Goal: Transaction & Acquisition: Purchase product/service

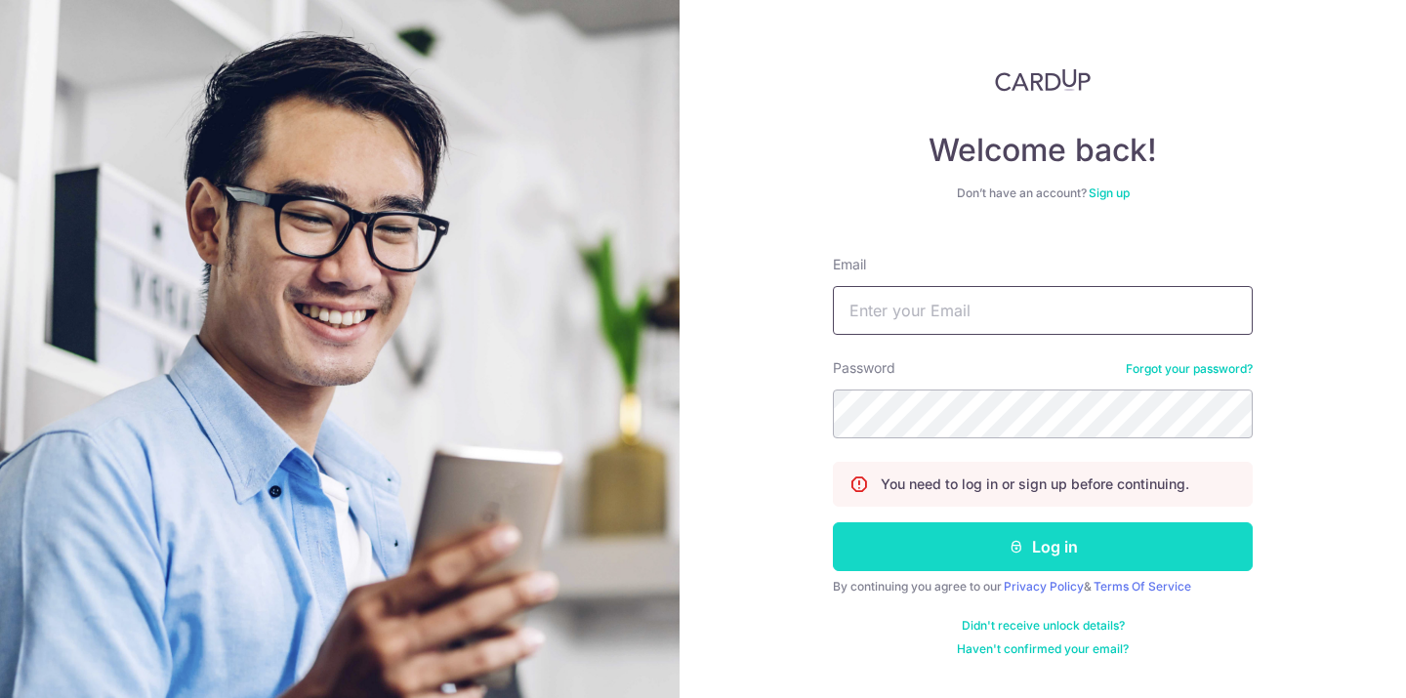
type input "hello@c71.sg"
click at [939, 540] on button "Log in" at bounding box center [1043, 546] width 420 height 49
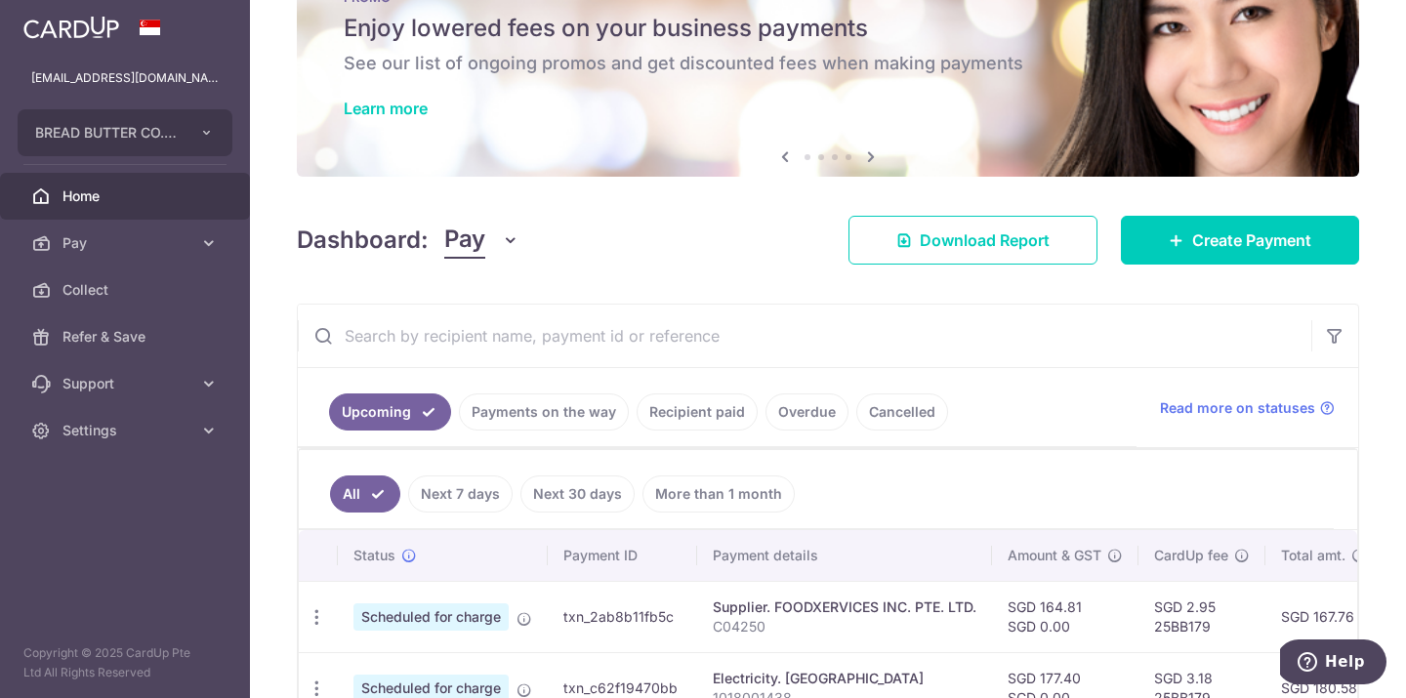
scroll to position [87, 0]
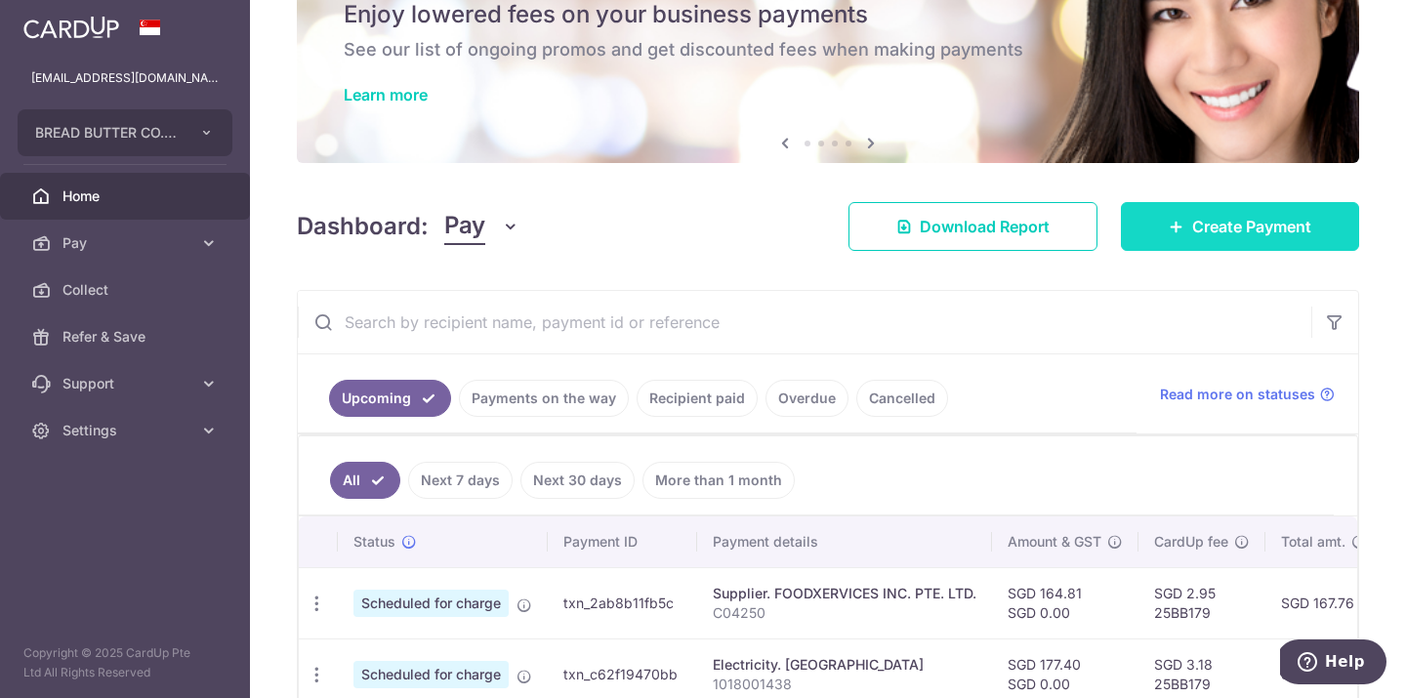
click at [1242, 230] on span "Create Payment" at bounding box center [1251, 226] width 119 height 23
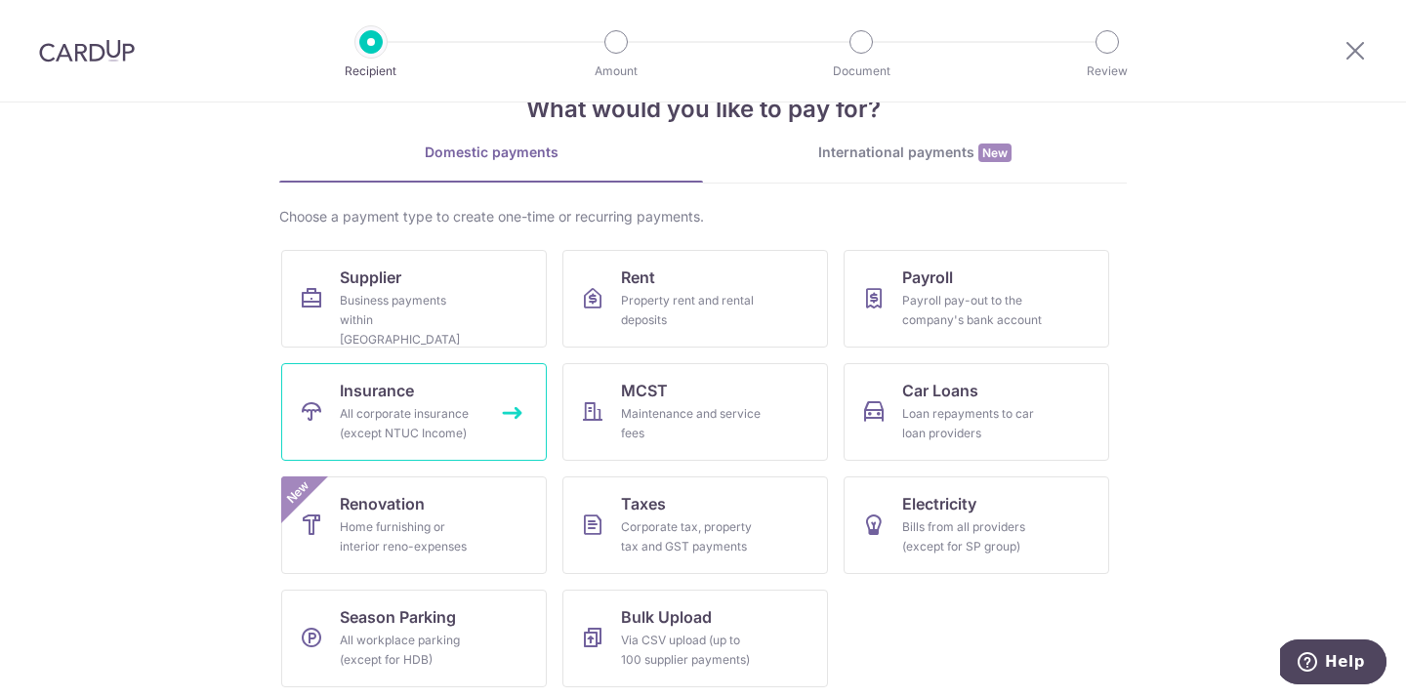
scroll to position [62, 0]
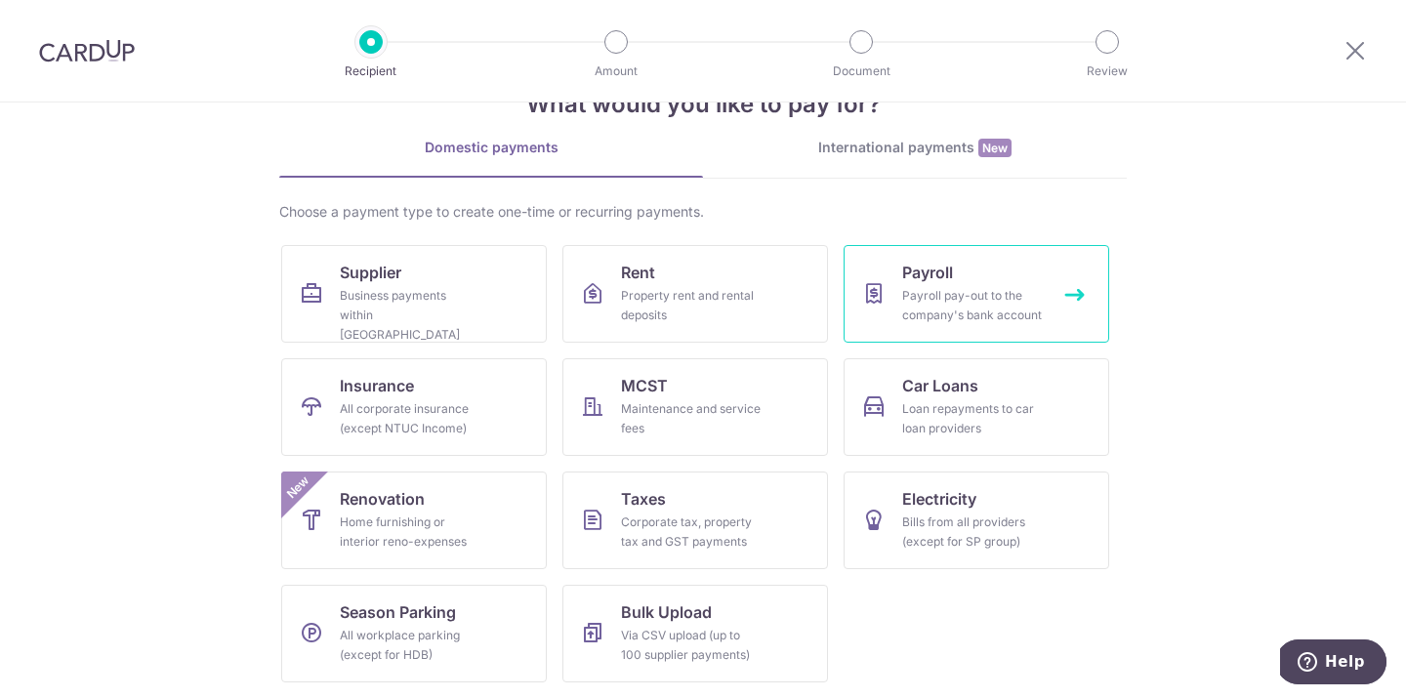
click at [968, 327] on link "Payroll Payroll pay-out to the company's bank account" at bounding box center [975, 294] width 265 height 98
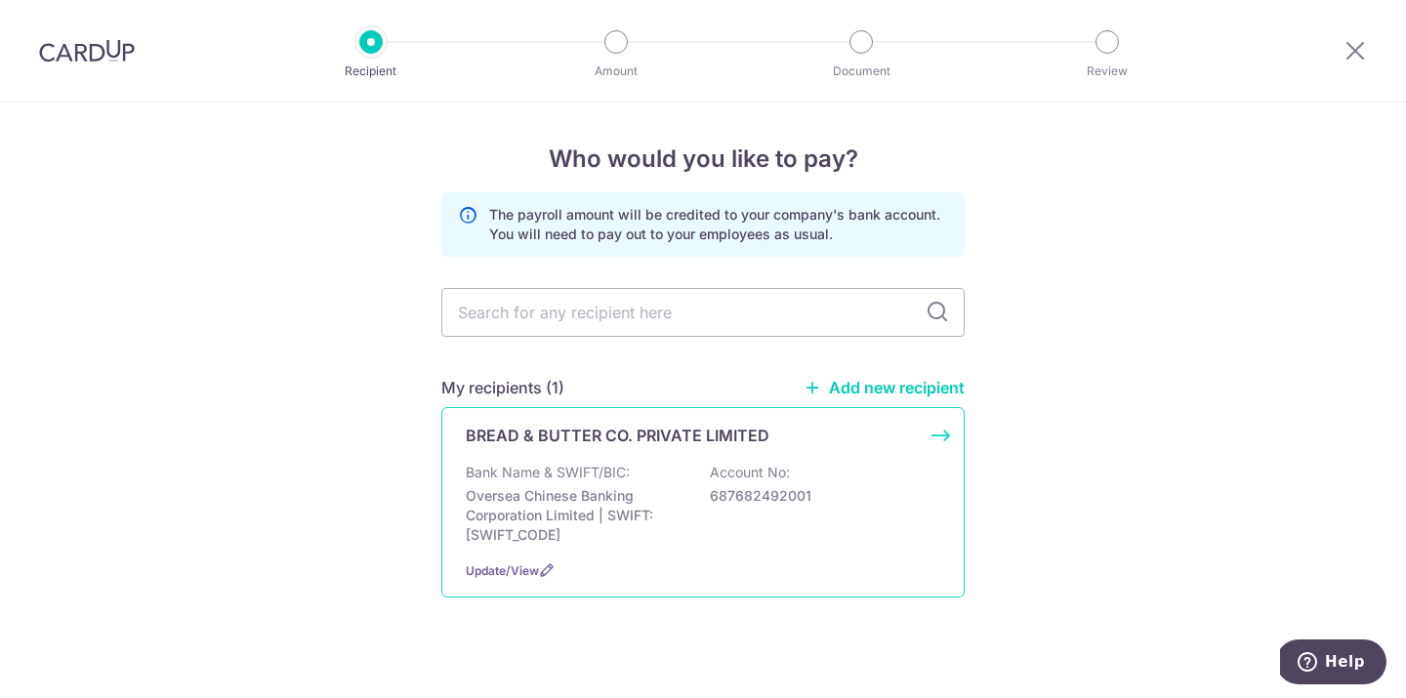
click at [685, 492] on div "Bank Name & SWIFT/BIC: Oversea Chinese Banking Corporation Limited | SWIFT: OCB…" at bounding box center [703, 504] width 474 height 82
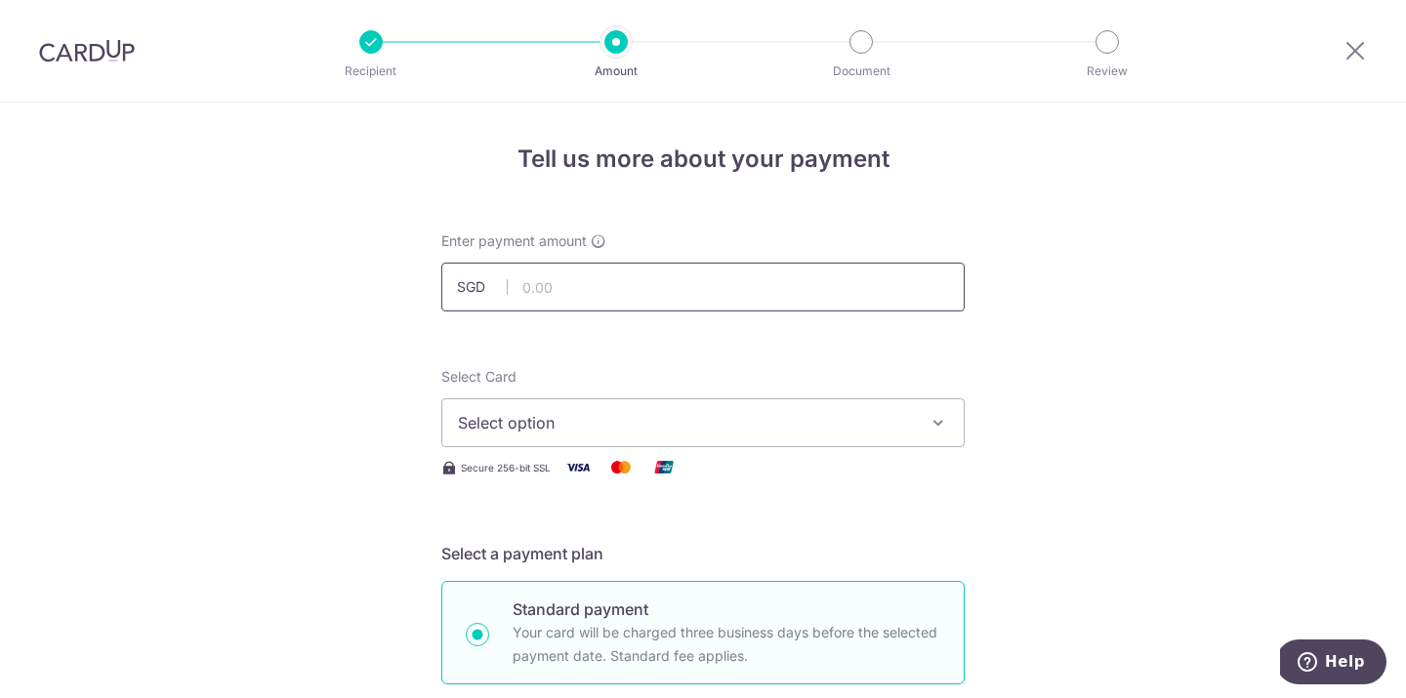
click at [722, 287] on input "text" at bounding box center [702, 287] width 523 height 49
click at [567, 280] on input "text" at bounding box center [702, 287] width 523 height 49
paste input "13567"
type input "13,567.00"
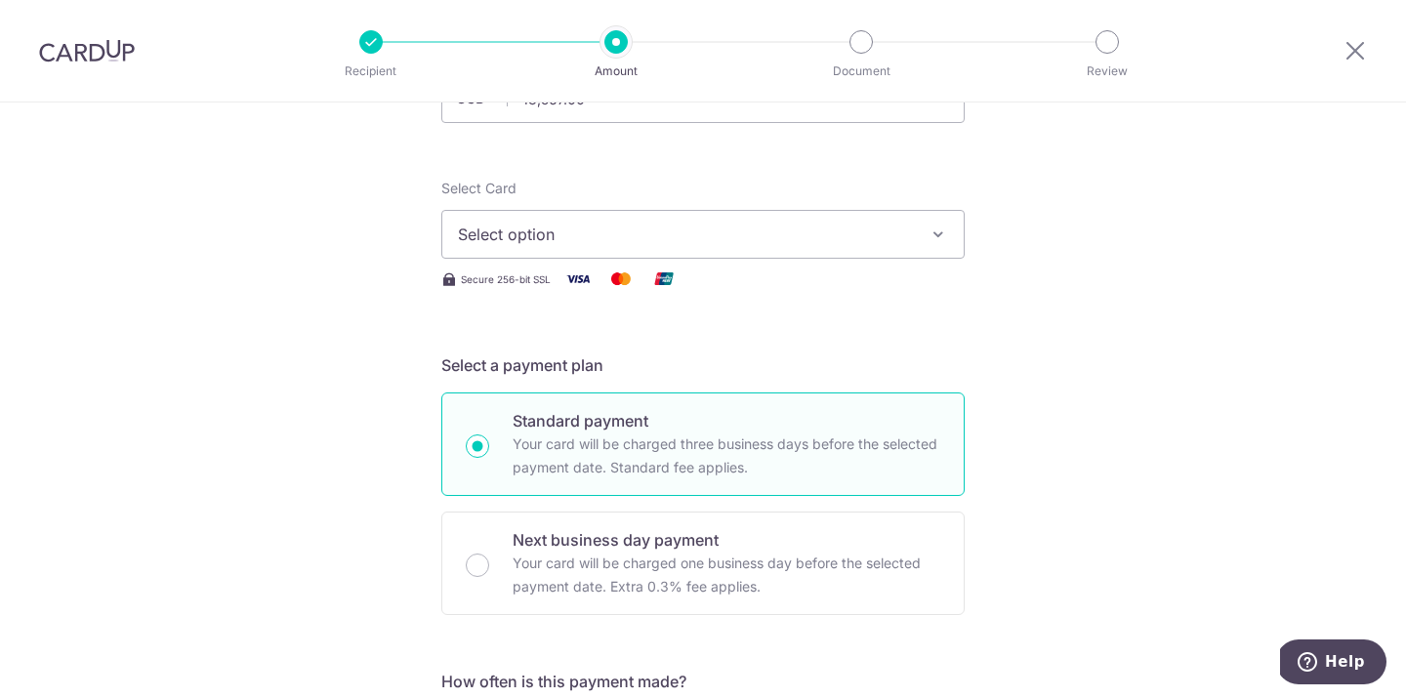
scroll to position [238, 0]
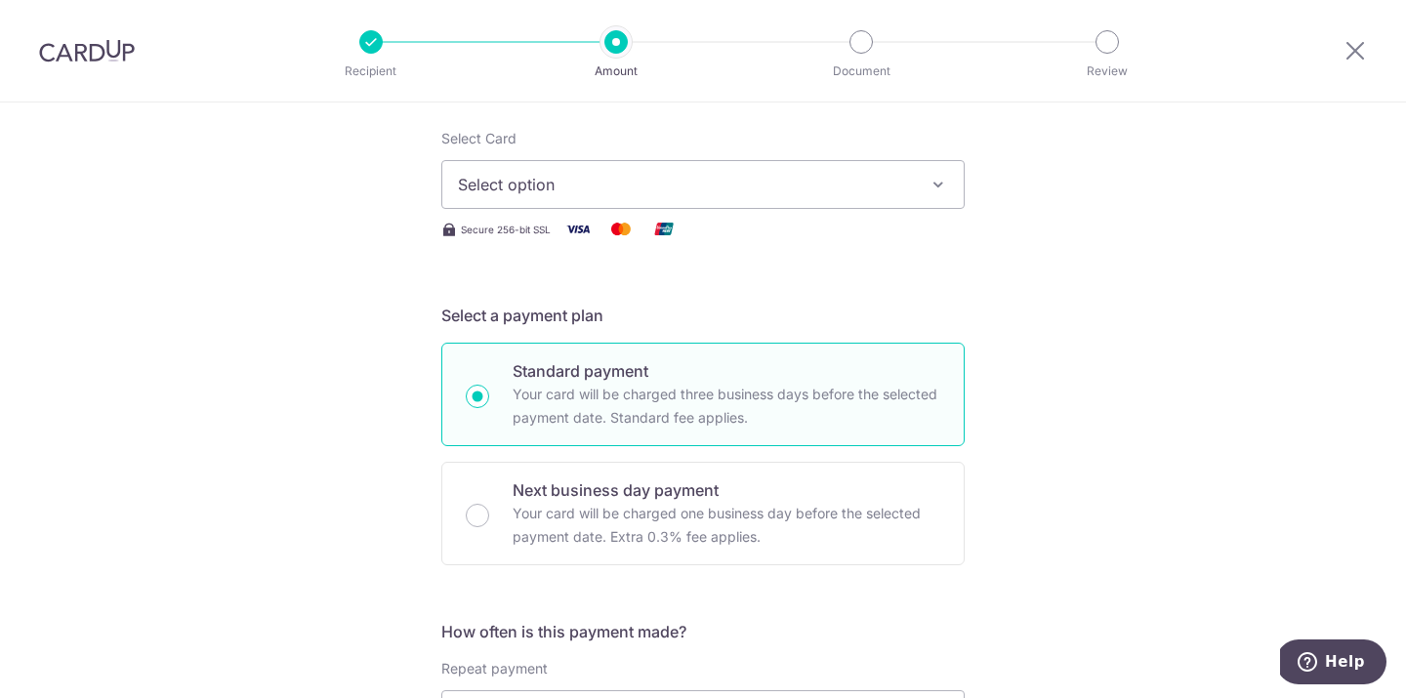
click at [919, 176] on button "Select option" at bounding box center [702, 184] width 523 height 49
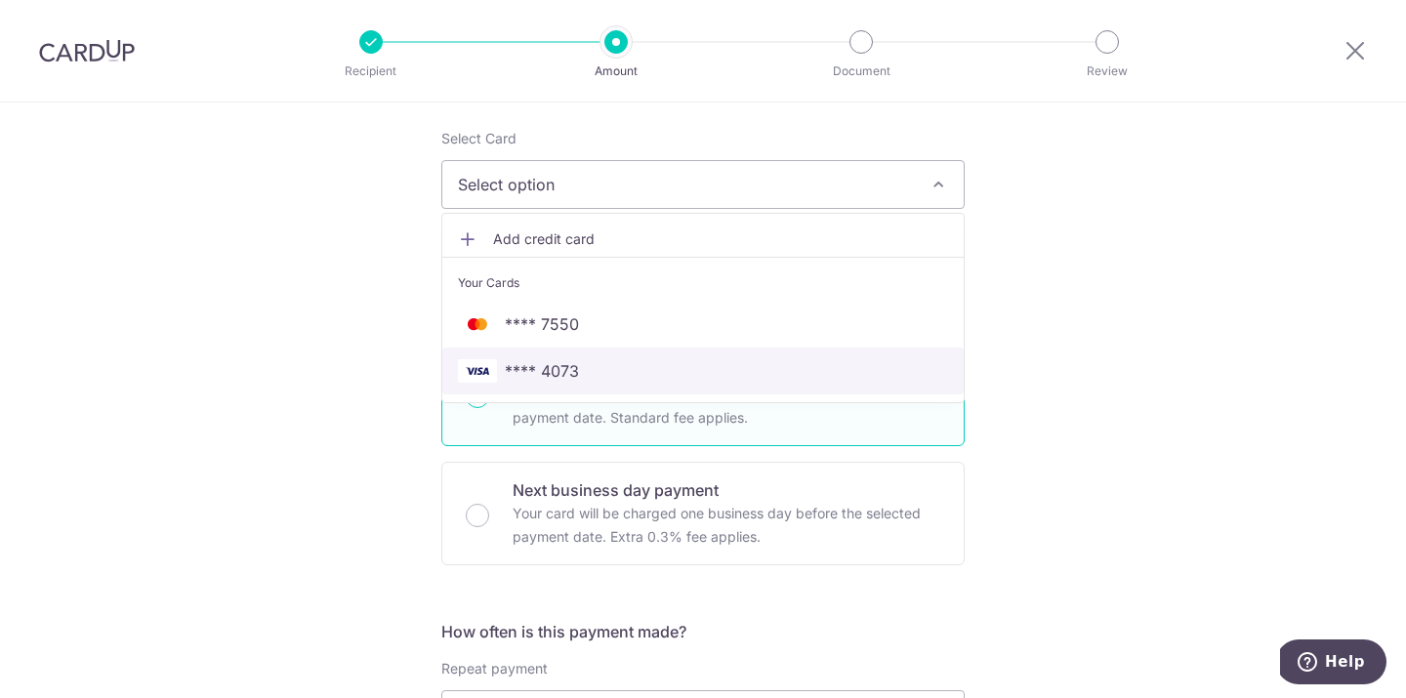
click at [847, 368] on span "**** 4073" at bounding box center [703, 370] width 490 height 23
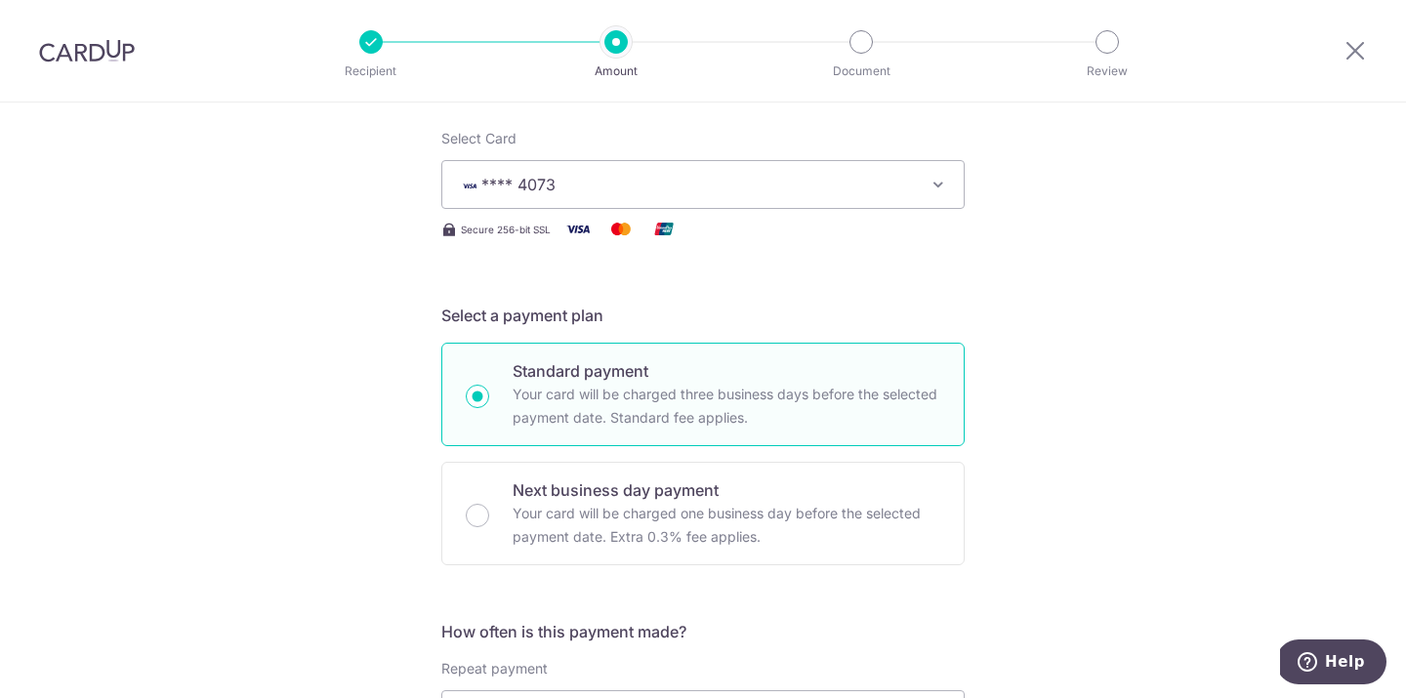
scroll to position [518, 0]
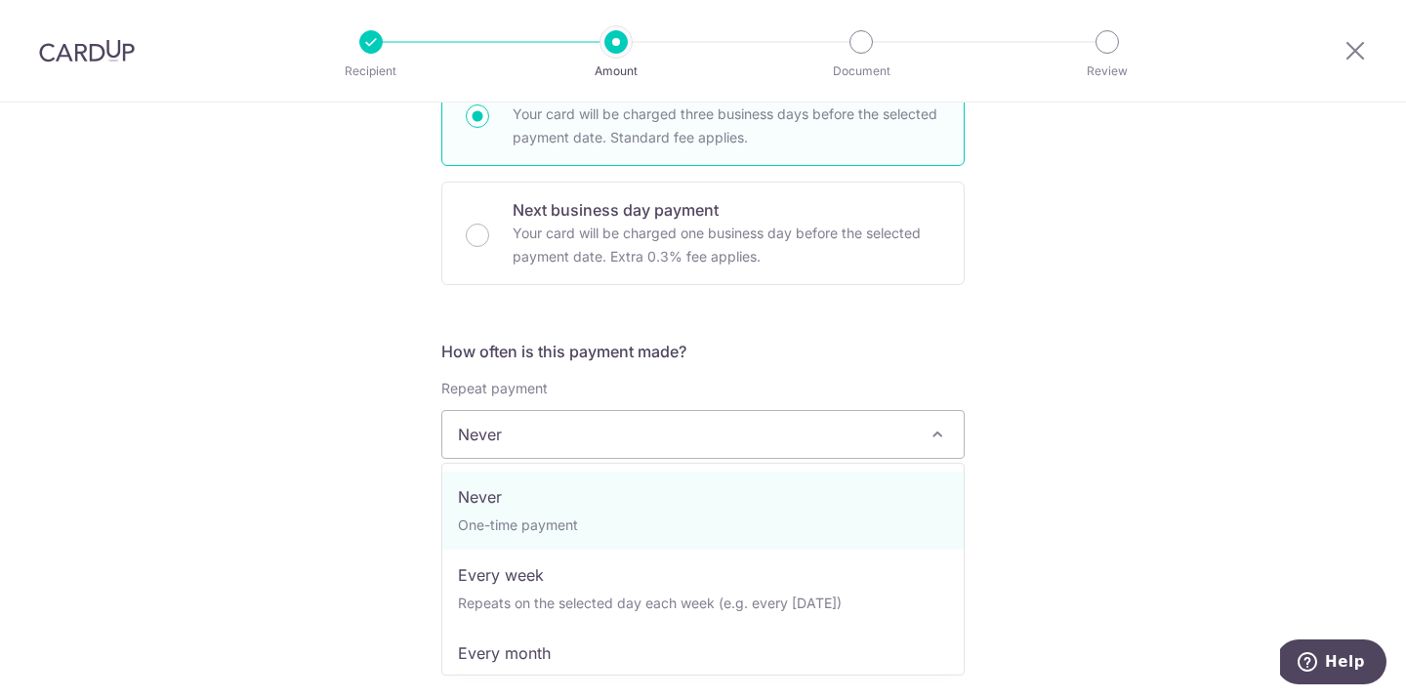
click at [818, 436] on span "Never" at bounding box center [702, 434] width 521 height 47
click at [934, 300] on form "Enter payment amount SGD 13,567.00 13567.00 Select Card **** 4073 Add credit ca…" at bounding box center [702, 541] width 523 height 1656
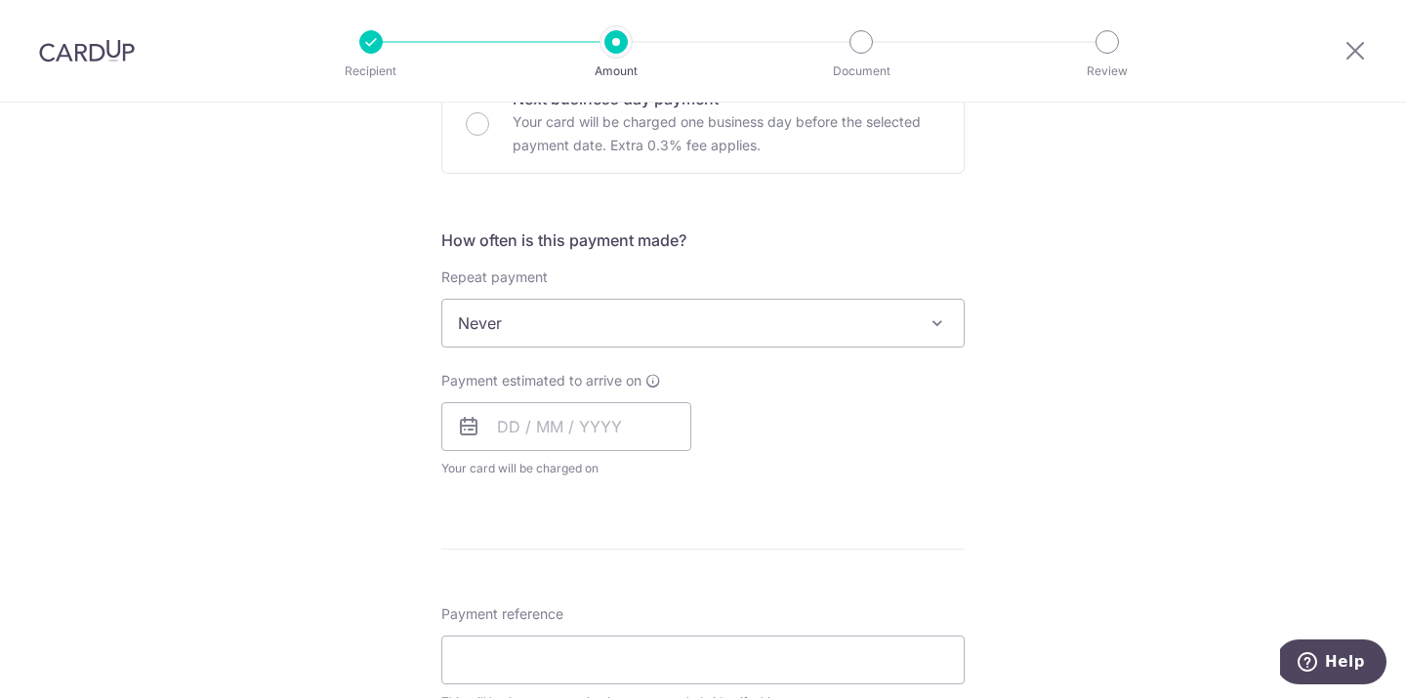
scroll to position [652, 0]
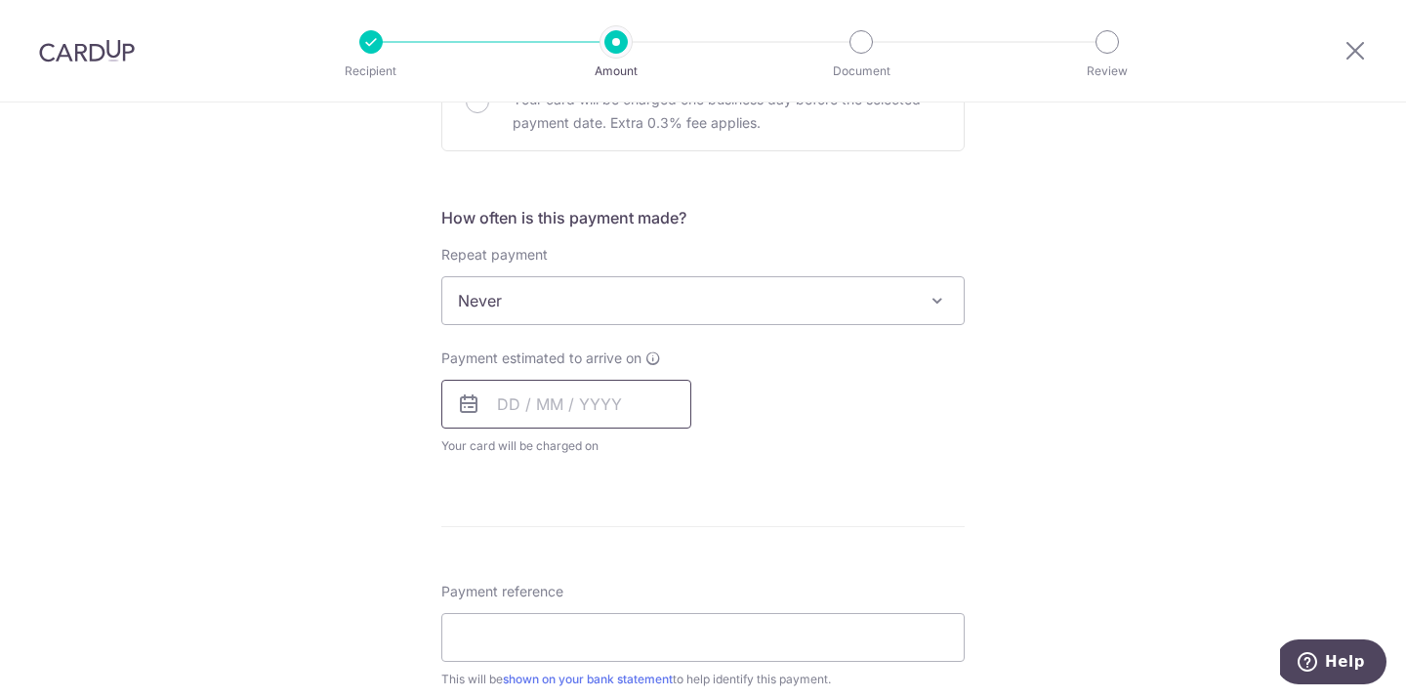
click at [611, 421] on input "text" at bounding box center [566, 404] width 250 height 49
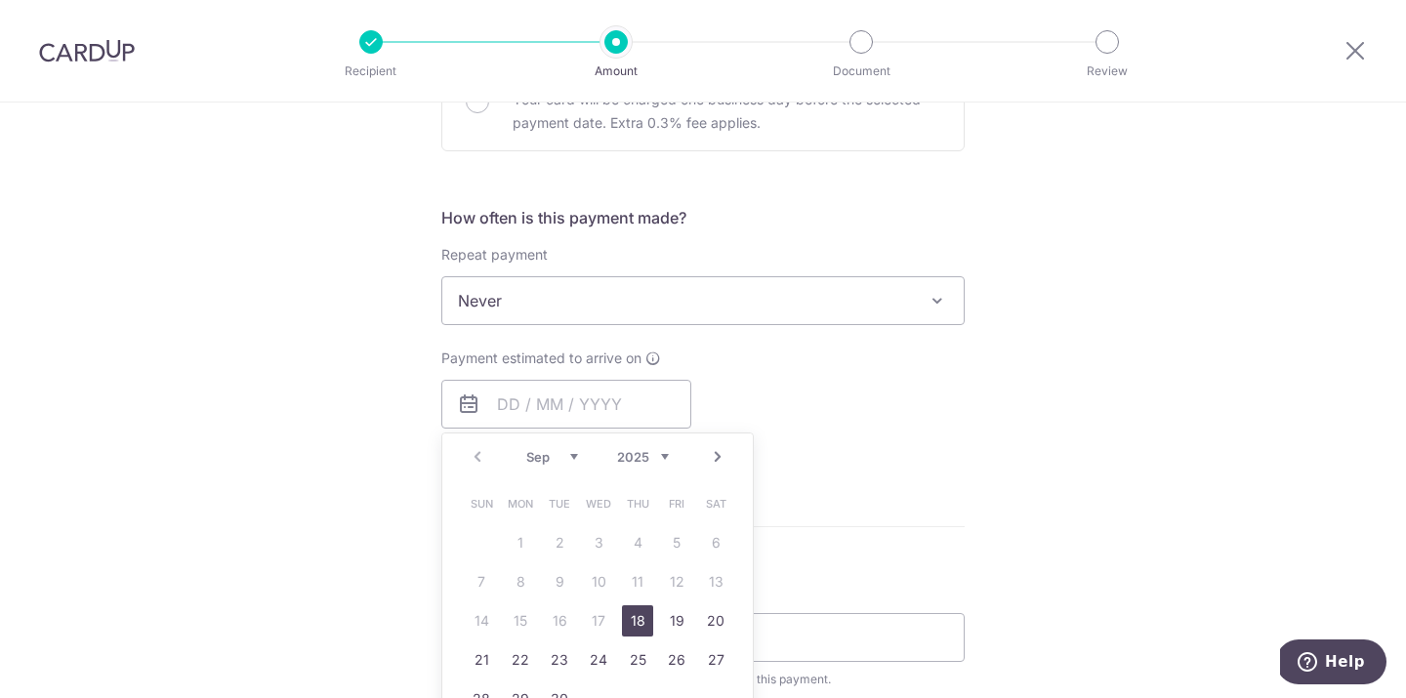
click at [644, 627] on link "18" at bounding box center [637, 620] width 31 height 31
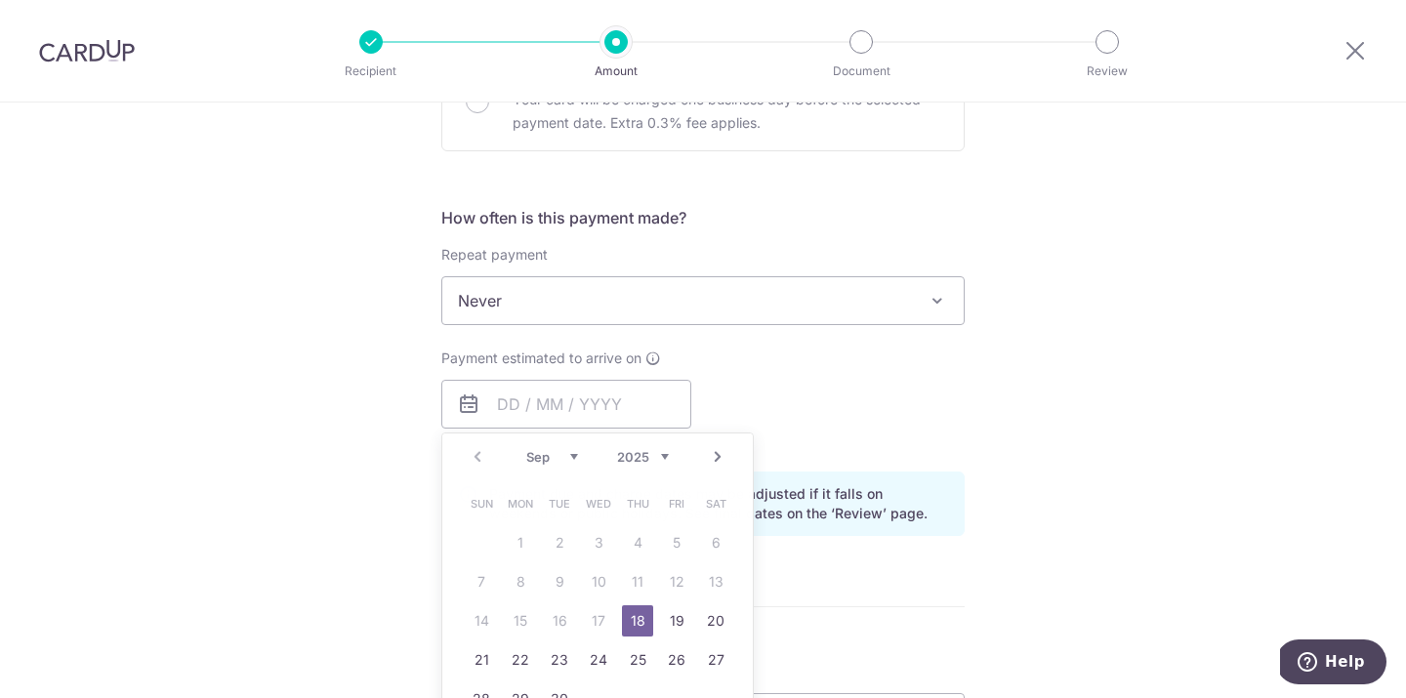
type input "[DATE]"
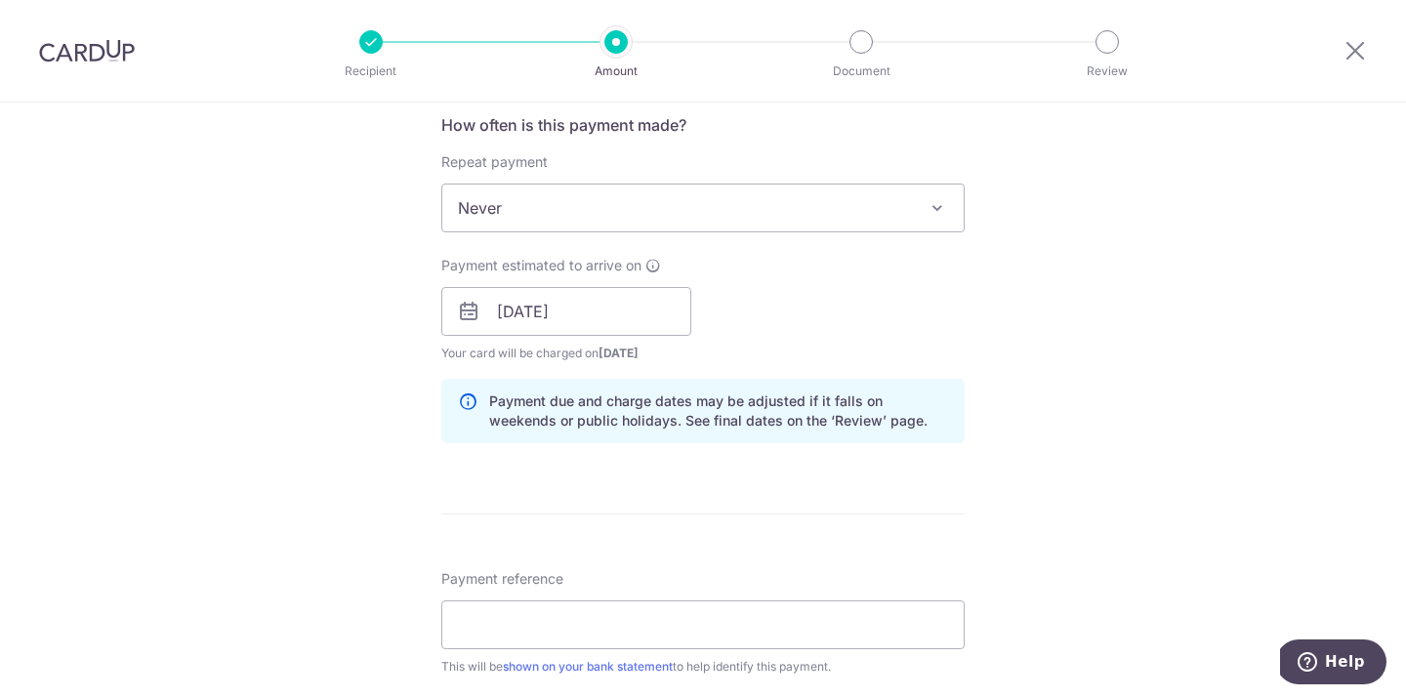
scroll to position [900, 0]
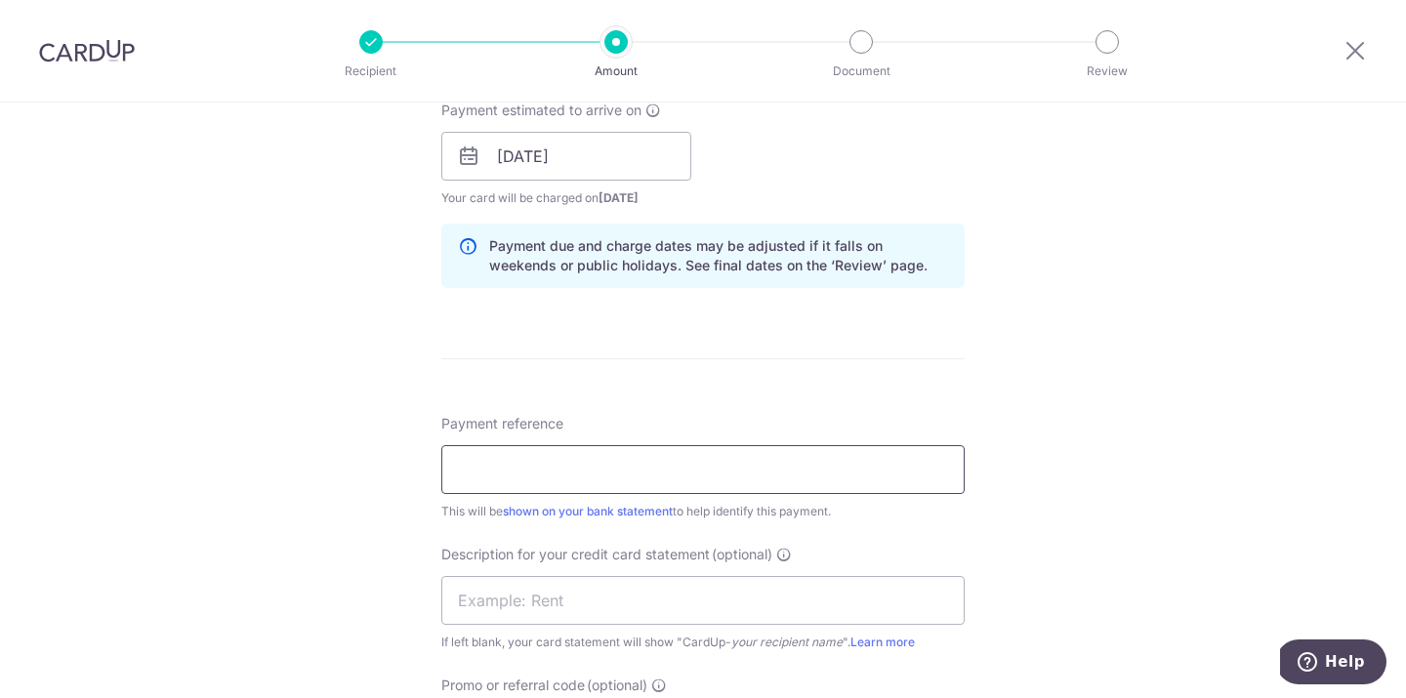
click at [755, 486] on input "Payment reference" at bounding box center [702, 469] width 523 height 49
type input "BREAD N BUTTER CO PTE LTD"
click at [674, 482] on input "BREAD N BUTTER CO PTE LTD" at bounding box center [702, 469] width 523 height 49
click at [691, 471] on input "BREAD N BUTTER CO PTE LTD" at bounding box center [702, 469] width 523 height 49
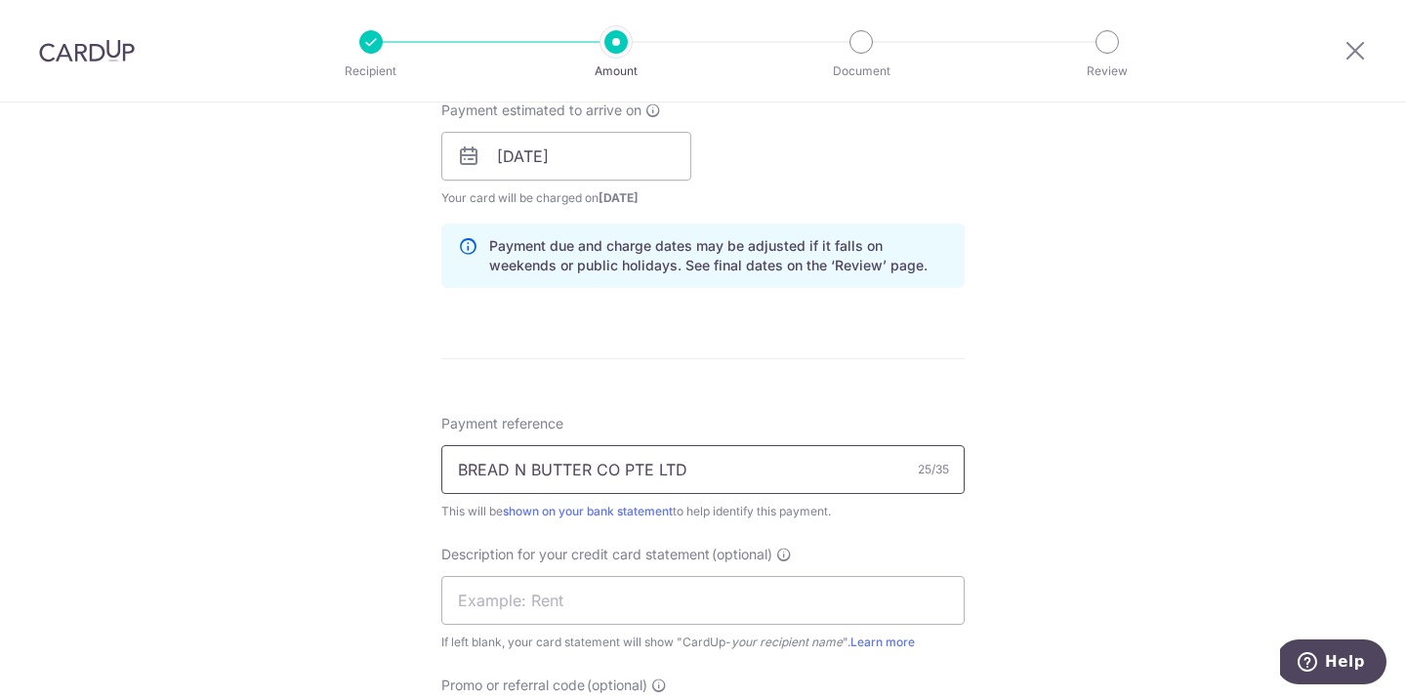
click at [691, 471] on input "BREAD N BUTTER CO PTE LTD" at bounding box center [702, 469] width 523 height 49
click at [780, 359] on form "Enter payment amount SGD 13,567.00 13567.00 Select Card **** 4073 Add credit ca…" at bounding box center [702, 199] width 523 height 1736
click at [641, 614] on input "text" at bounding box center [702, 600] width 523 height 49
click at [560, 595] on input "PAYROLL JULY" at bounding box center [702, 600] width 523 height 49
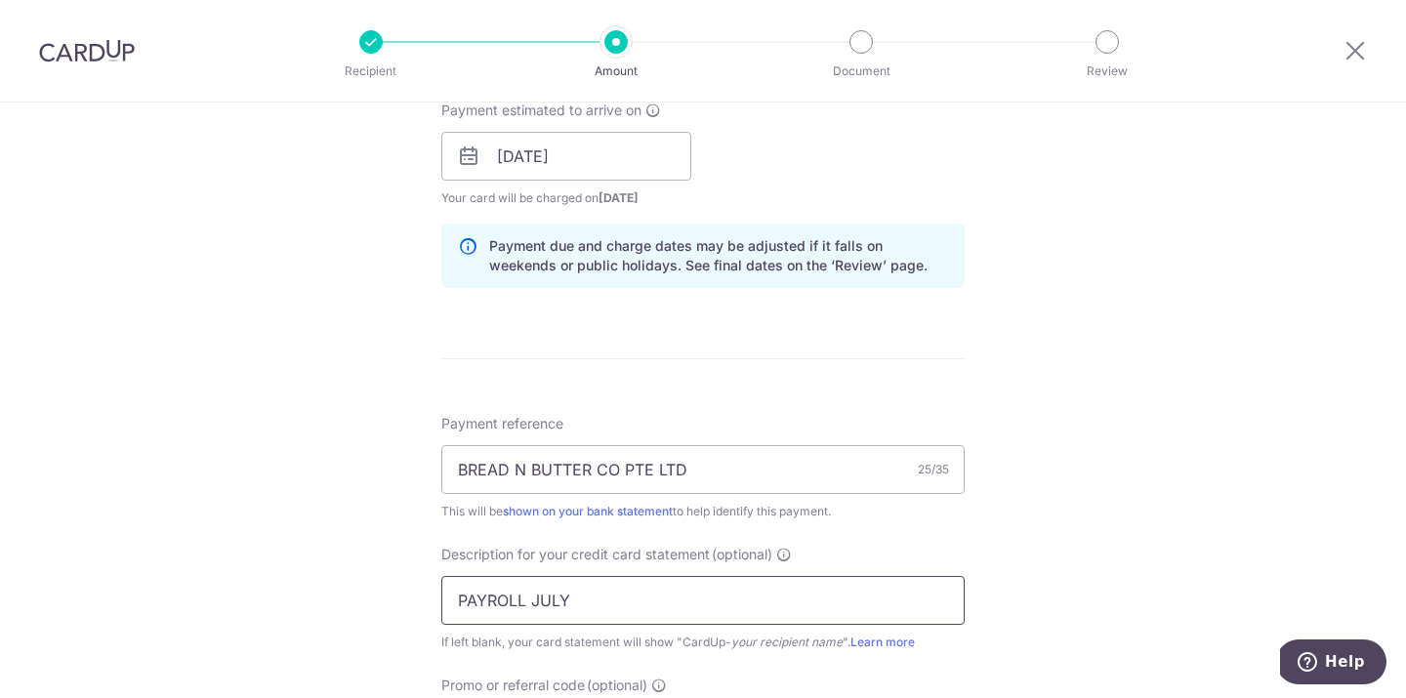
click at [560, 595] on input "PAYROLL JULY" at bounding box center [702, 600] width 523 height 49
click at [822, 588] on input "PAYROLL AUG" at bounding box center [702, 600] width 523 height 49
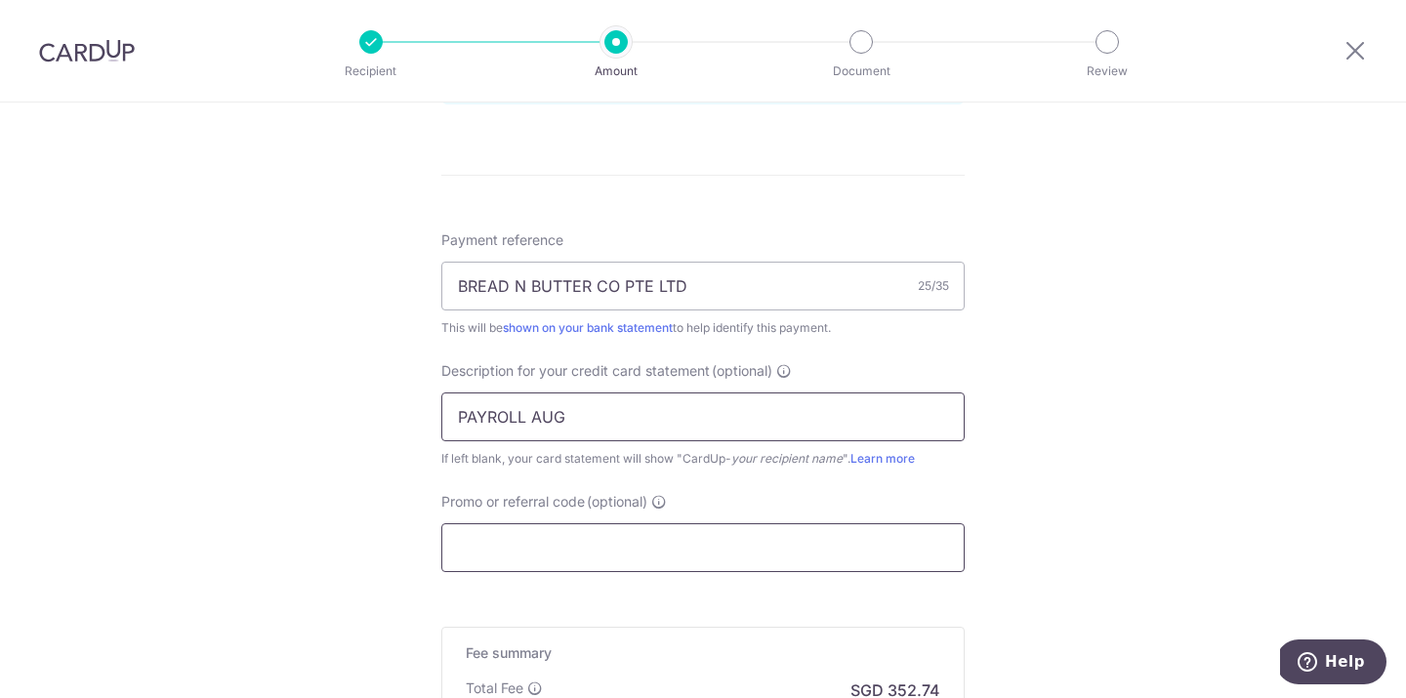
type input "PAYROLL AUG"
click at [737, 543] on input "Promo or referral code (optional)" at bounding box center [702, 547] width 523 height 49
paste input "25BB179"
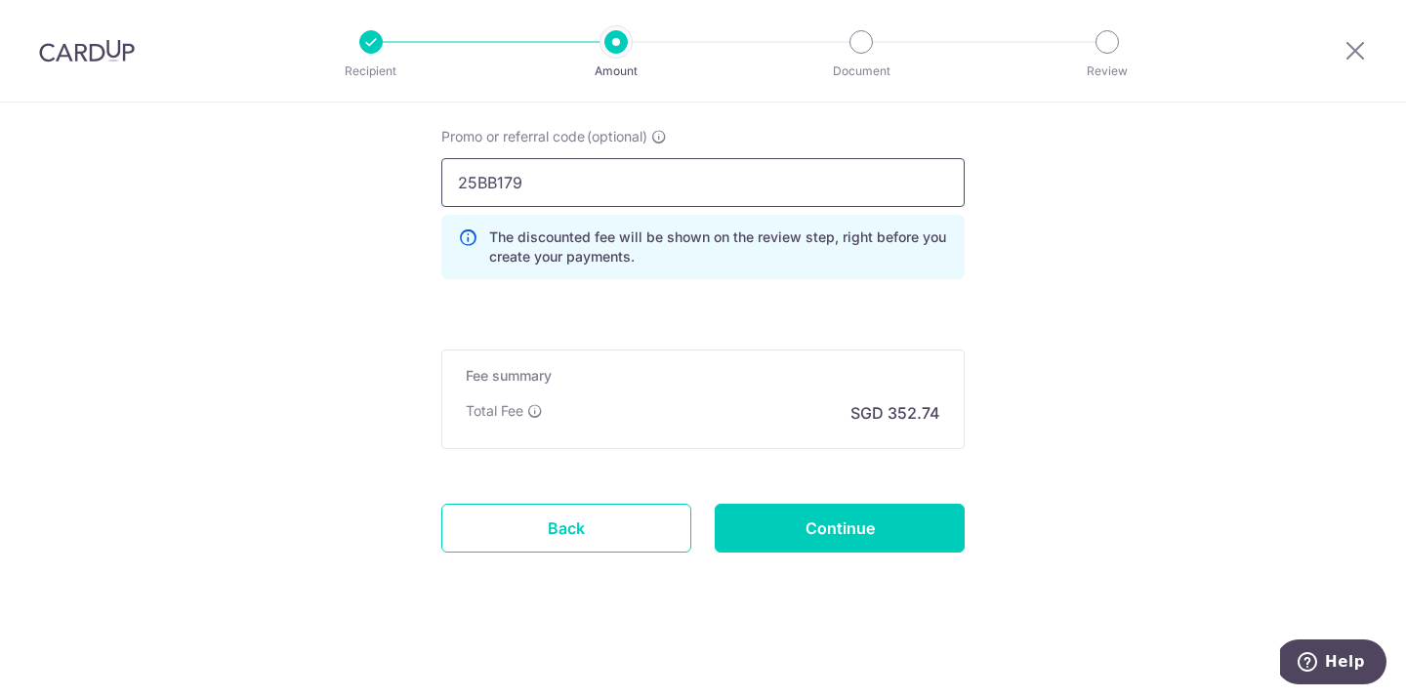
scroll to position [1449, 0]
type input "25BB179"
click at [876, 534] on input "Continue" at bounding box center [839, 527] width 250 height 49
type input "Create Schedule"
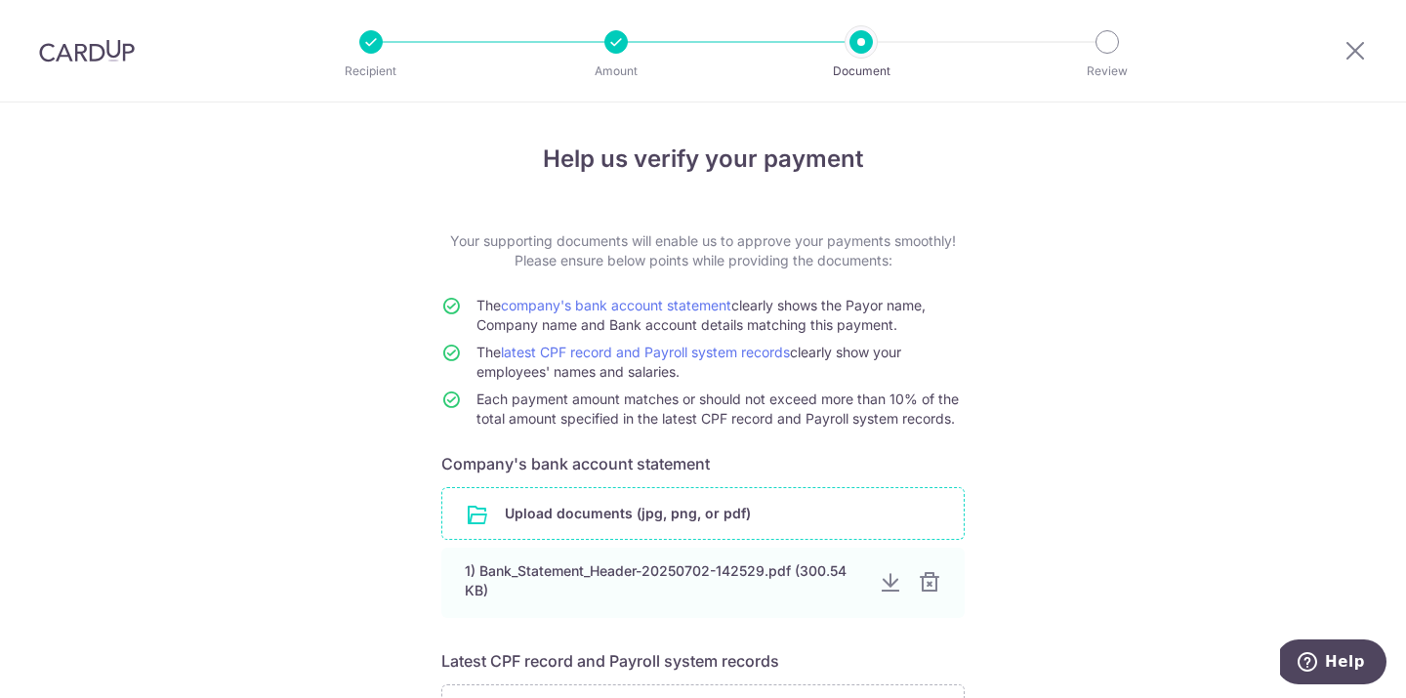
click at [804, 508] on input "file" at bounding box center [702, 513] width 521 height 51
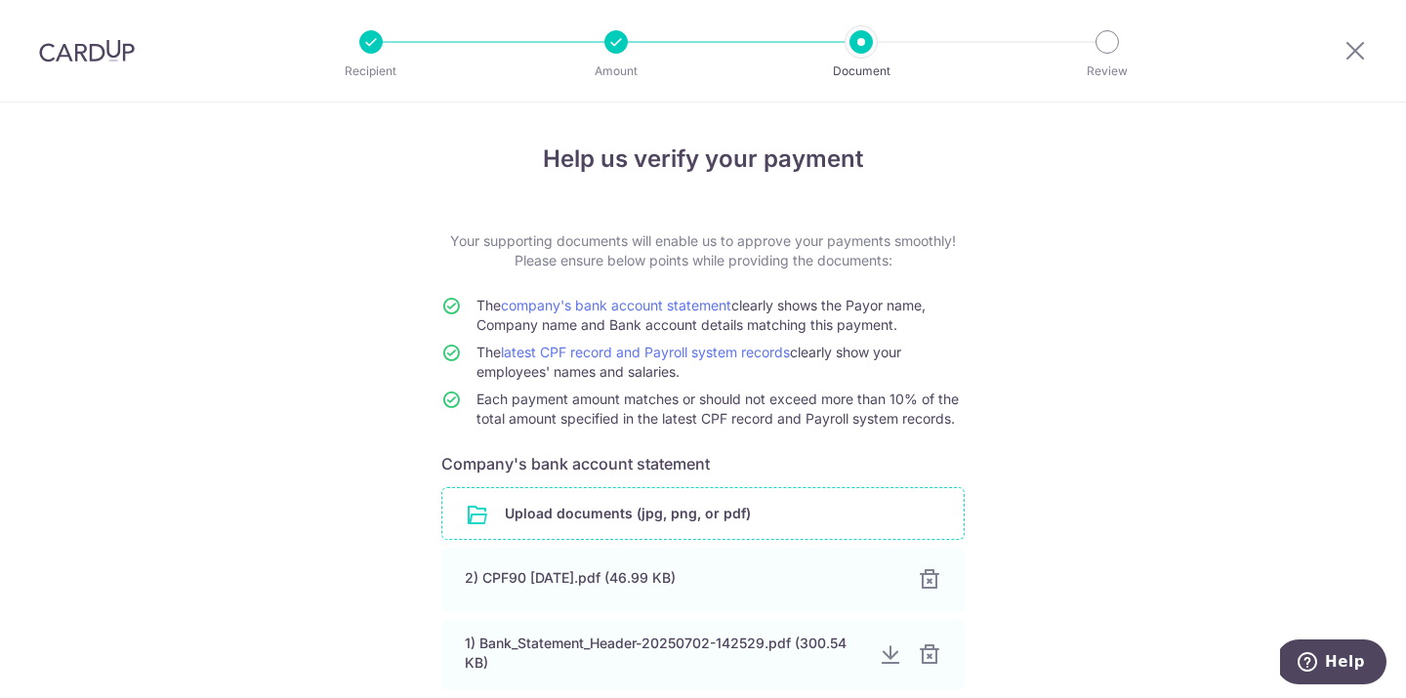
scroll to position [60, 0]
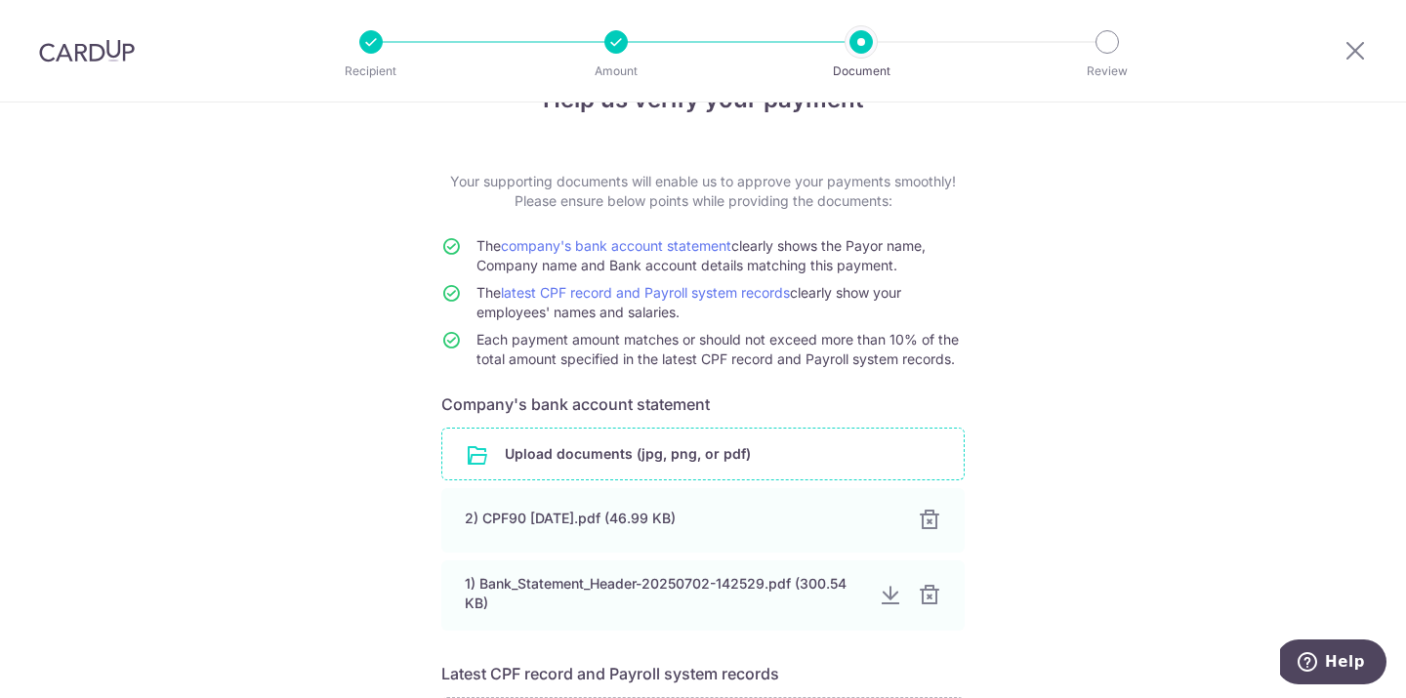
click at [803, 443] on input "file" at bounding box center [702, 454] width 521 height 51
click at [760, 477] on input "file" at bounding box center [702, 454] width 521 height 51
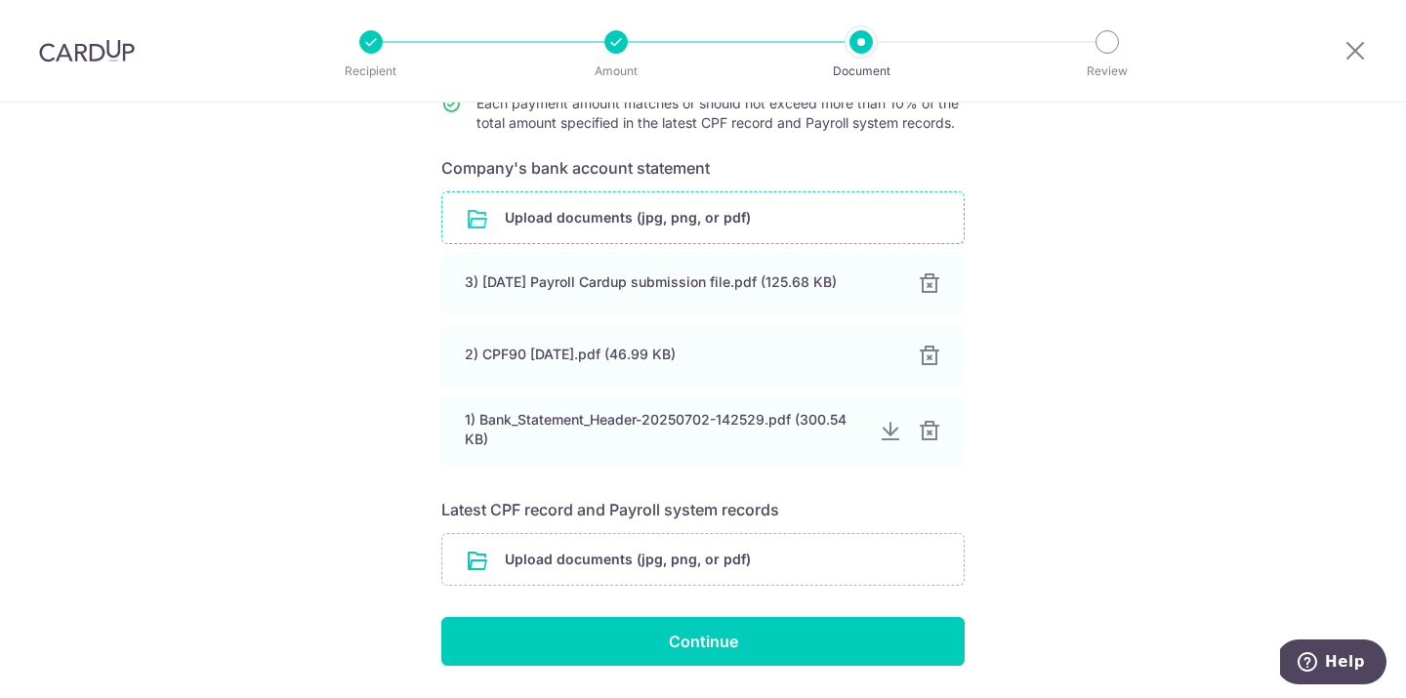
scroll to position [355, 0]
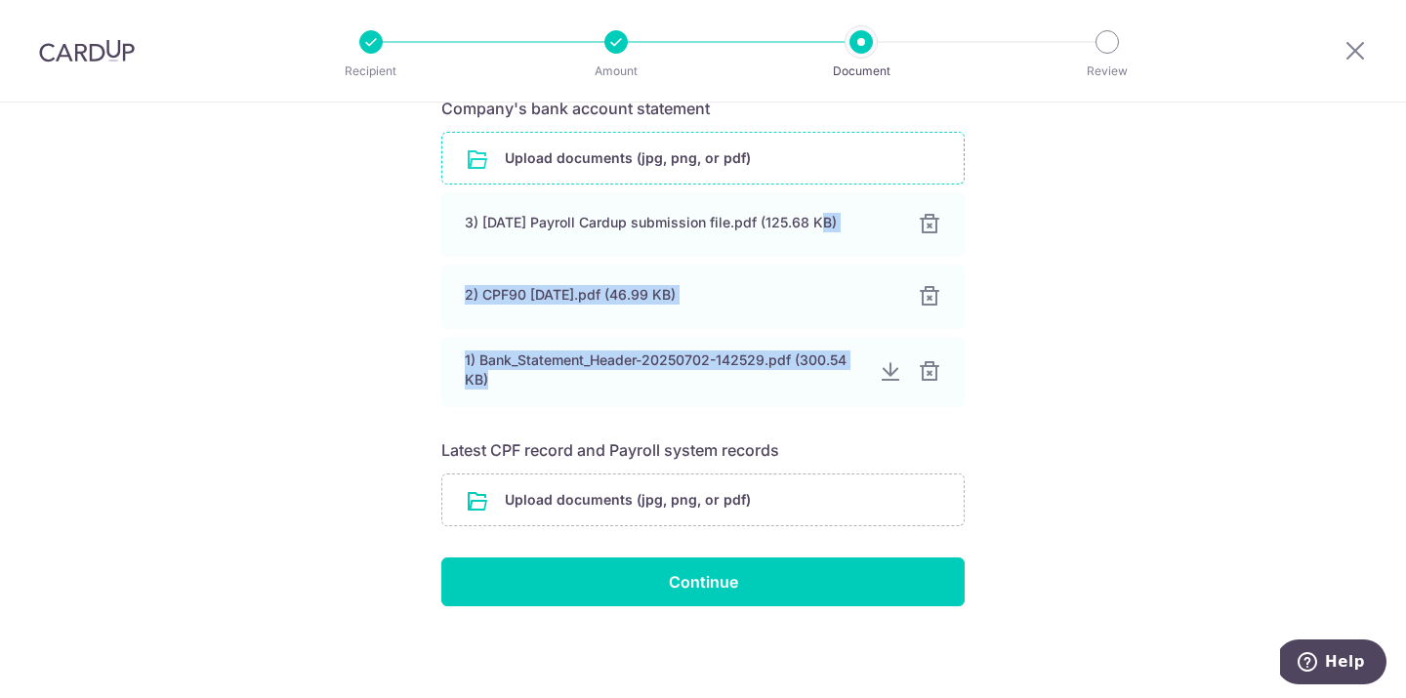
drag, startPoint x: 819, startPoint y: 231, endPoint x: 812, endPoint y: 410, distance: 178.8
click at [812, 410] on div "Upload documents (jpg, png, or pdf) 3) [DATE] Payroll Cardup submission file.pd…" at bounding box center [702, 273] width 523 height 283
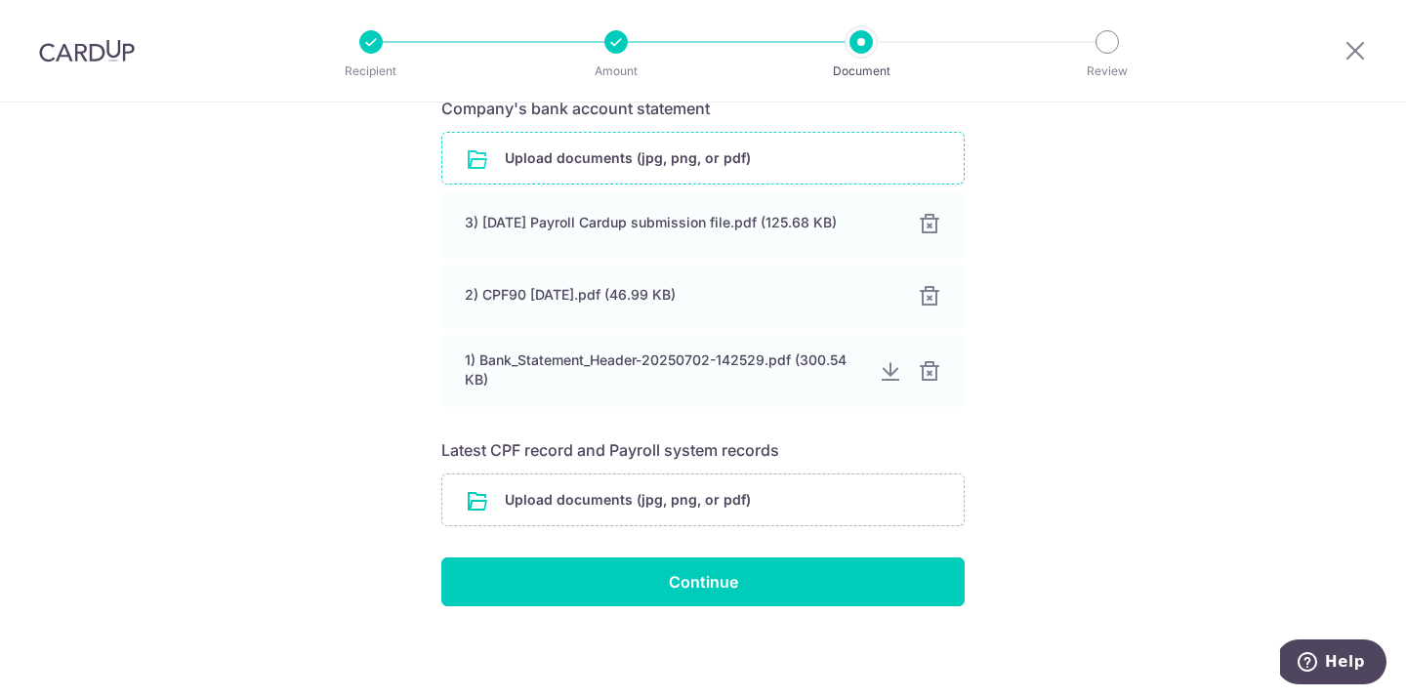
click at [1045, 469] on div "Help us verify your payment Your supporting documents will enable us to approve…" at bounding box center [703, 222] width 1406 height 951
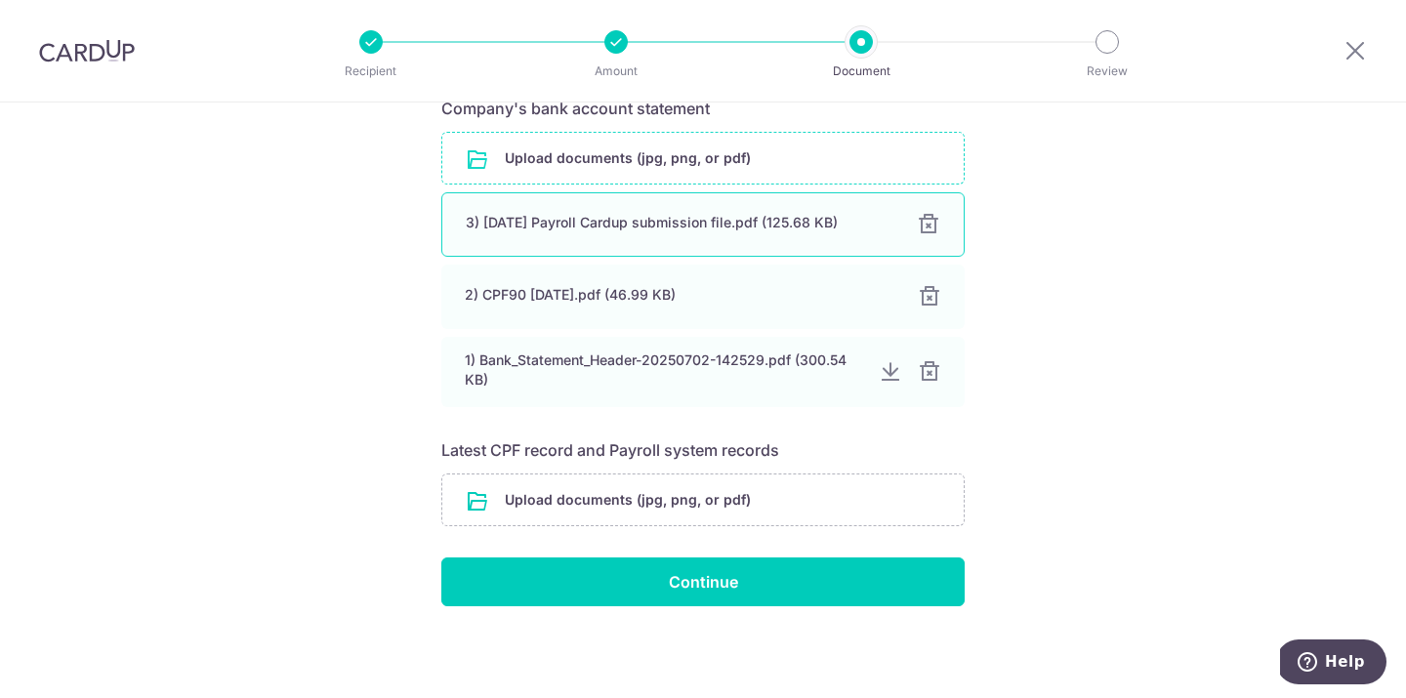
click at [929, 226] on div at bounding box center [928, 224] width 23 height 23
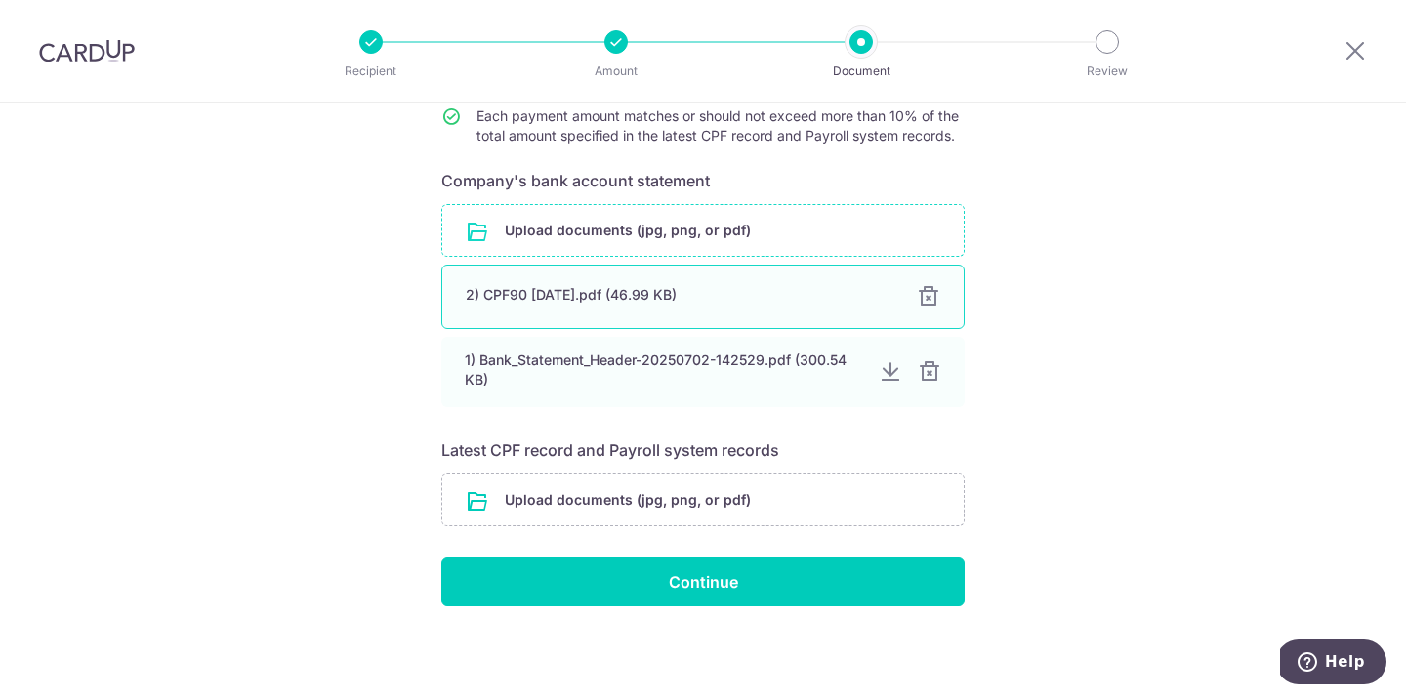
click at [933, 286] on div at bounding box center [928, 296] width 23 height 23
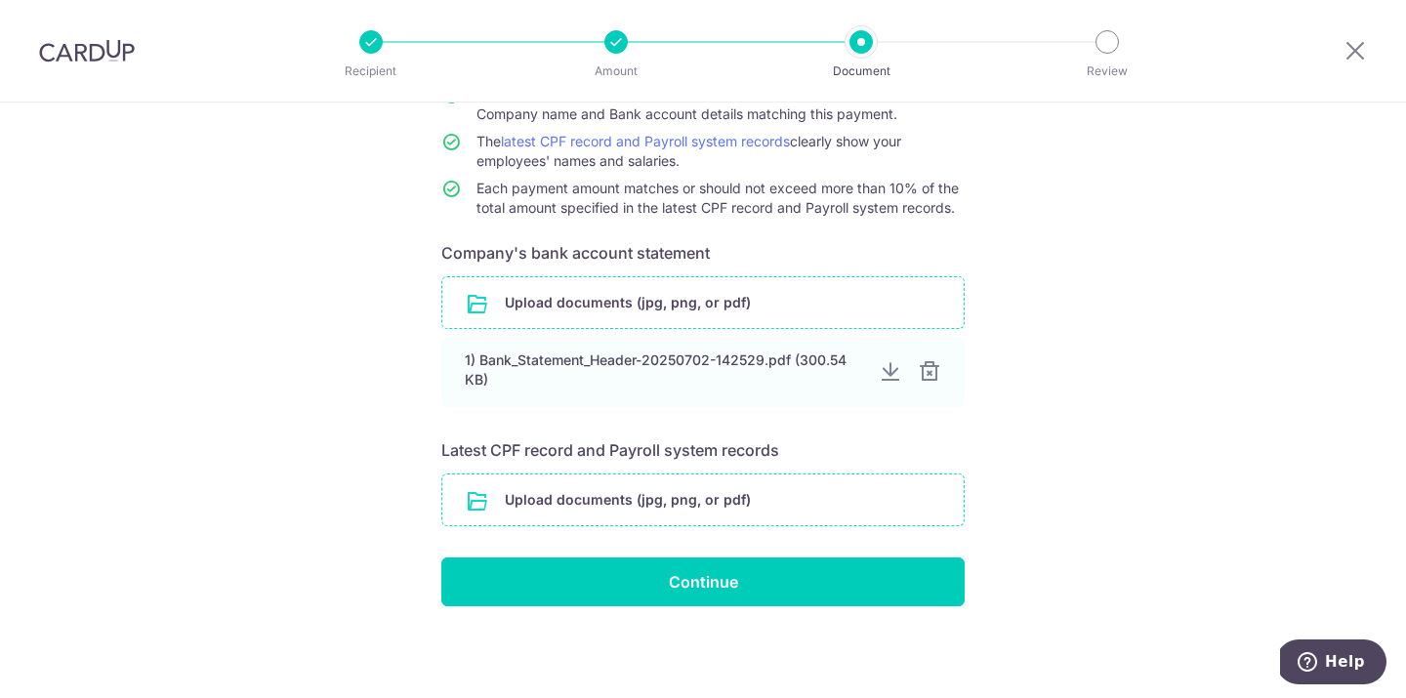
scroll to position [211, 0]
click at [741, 490] on input "file" at bounding box center [702, 499] width 521 height 51
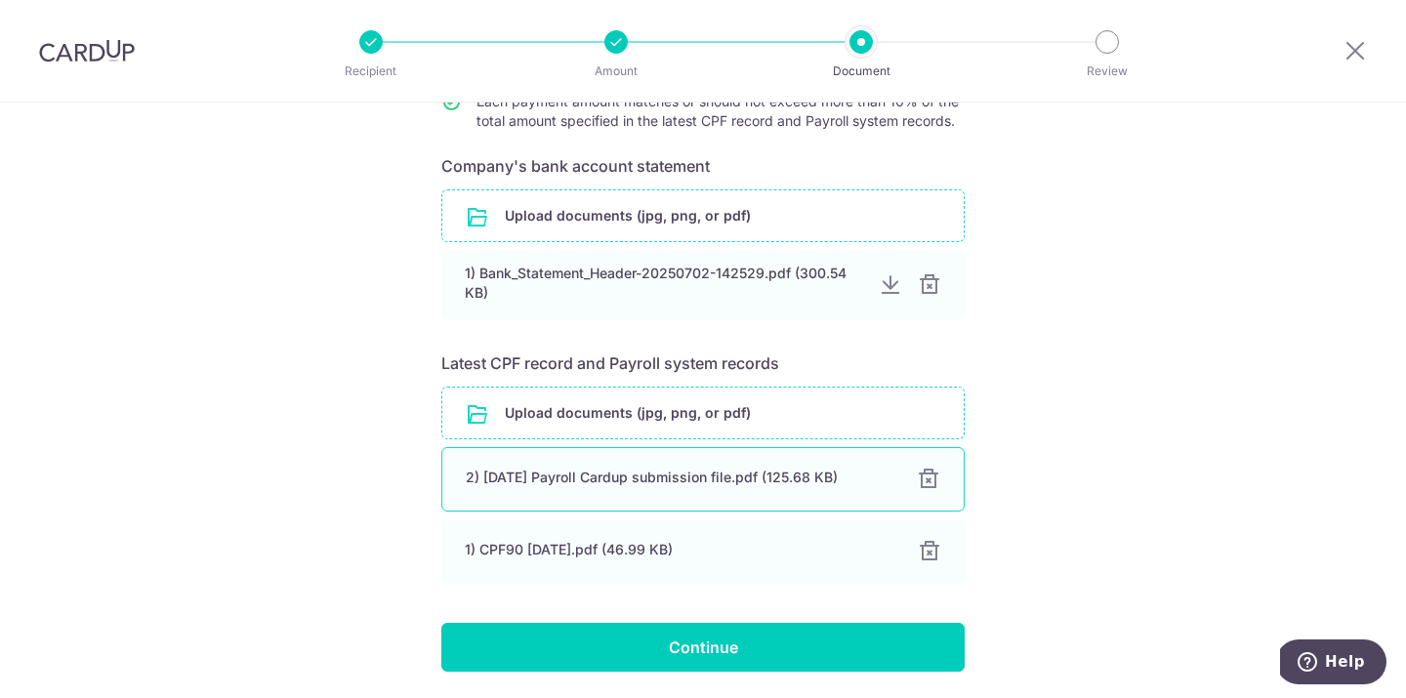
scroll to position [363, 0]
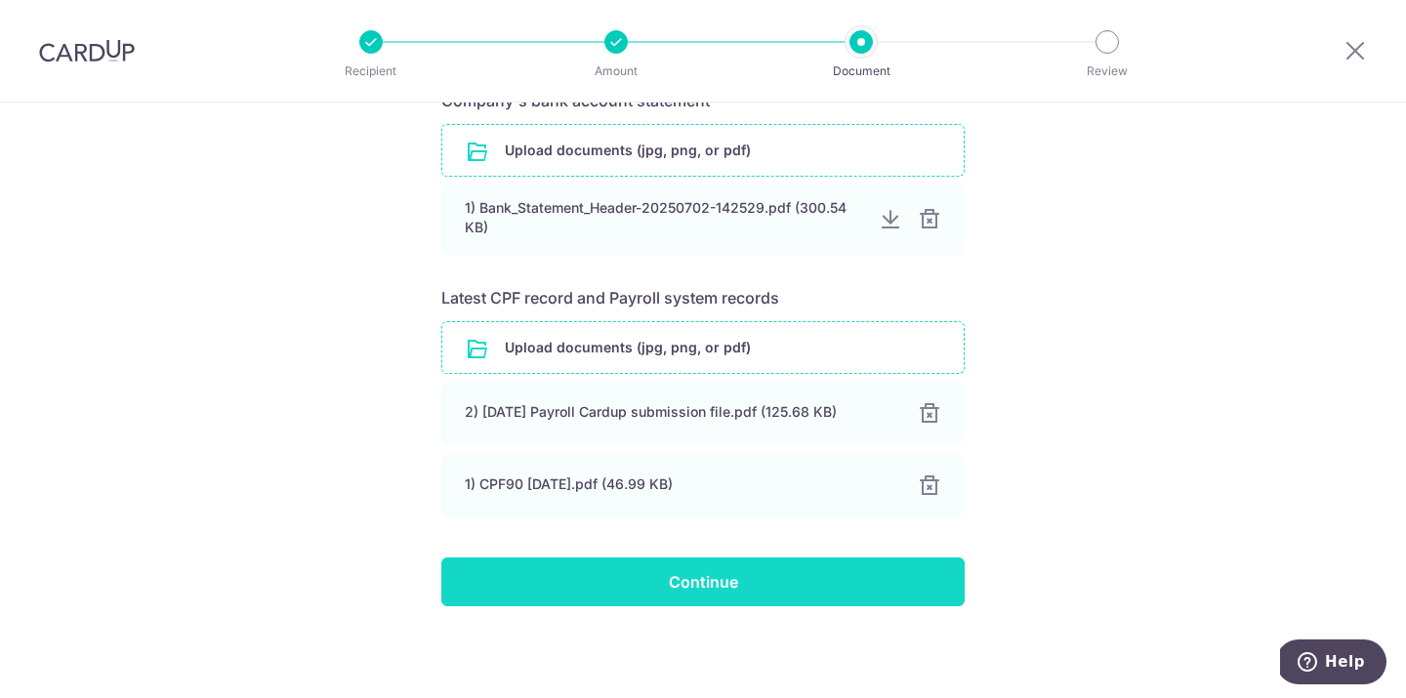
click at [887, 558] on input "Continue" at bounding box center [702, 581] width 523 height 49
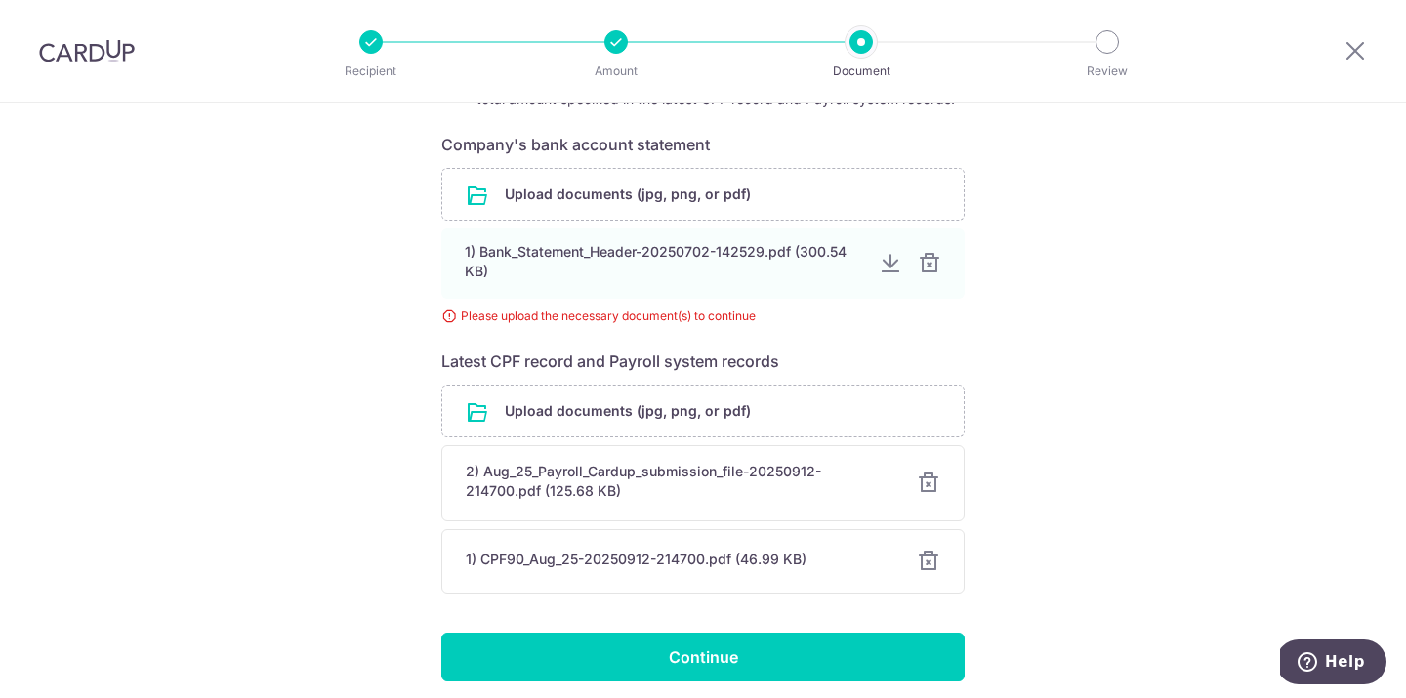
scroll to position [382, 0]
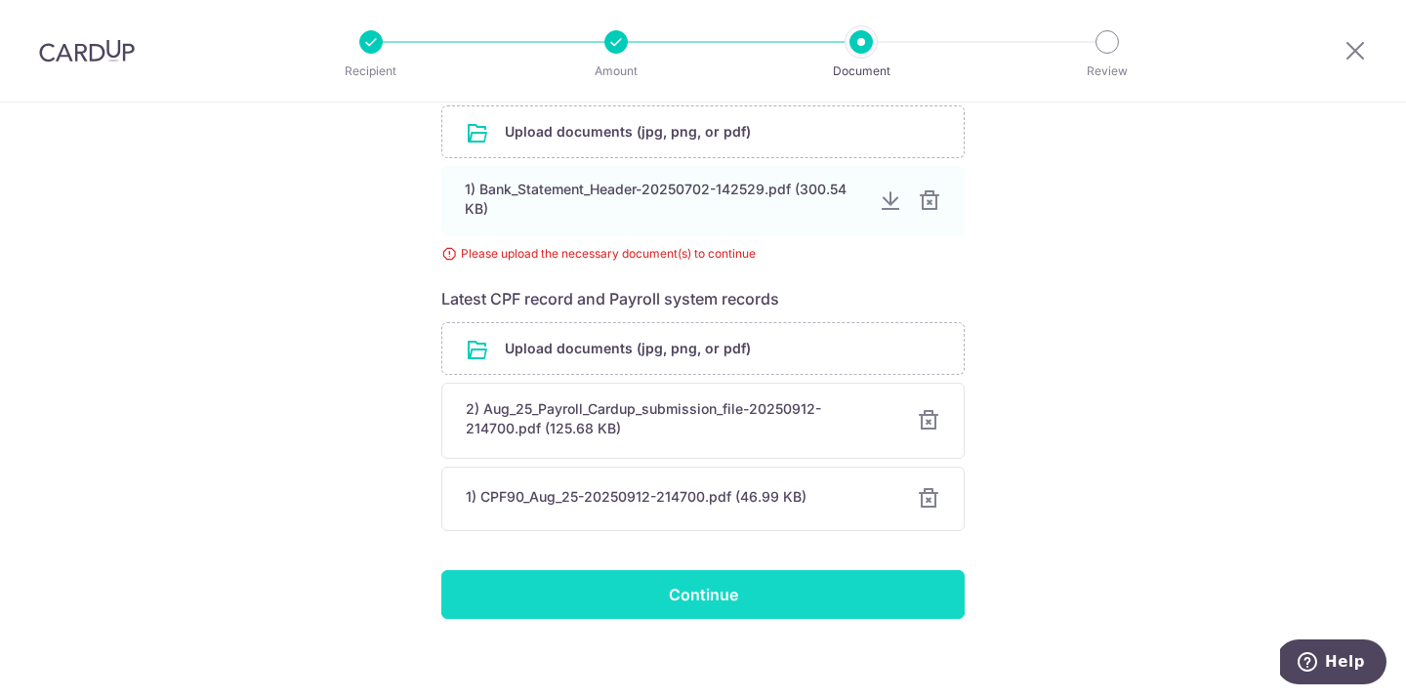
click at [854, 607] on input "Continue" at bounding box center [702, 594] width 523 height 49
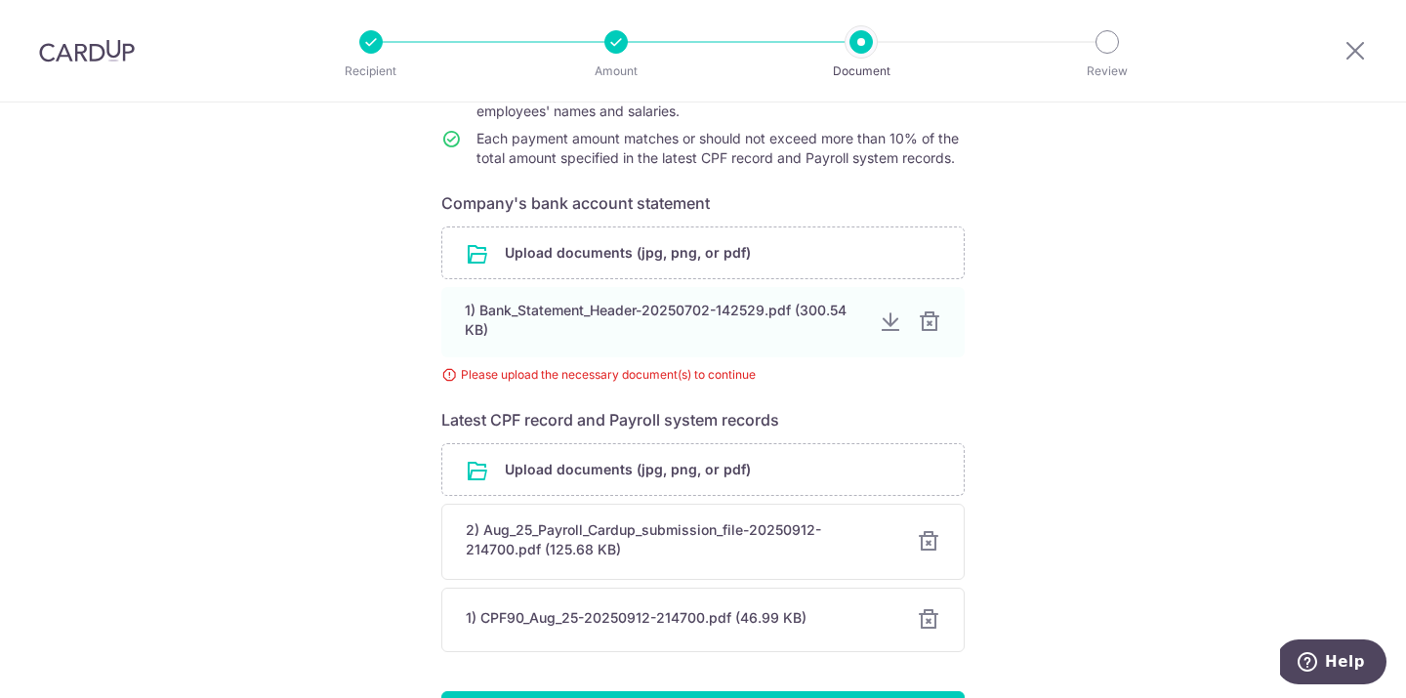
scroll to position [394, 0]
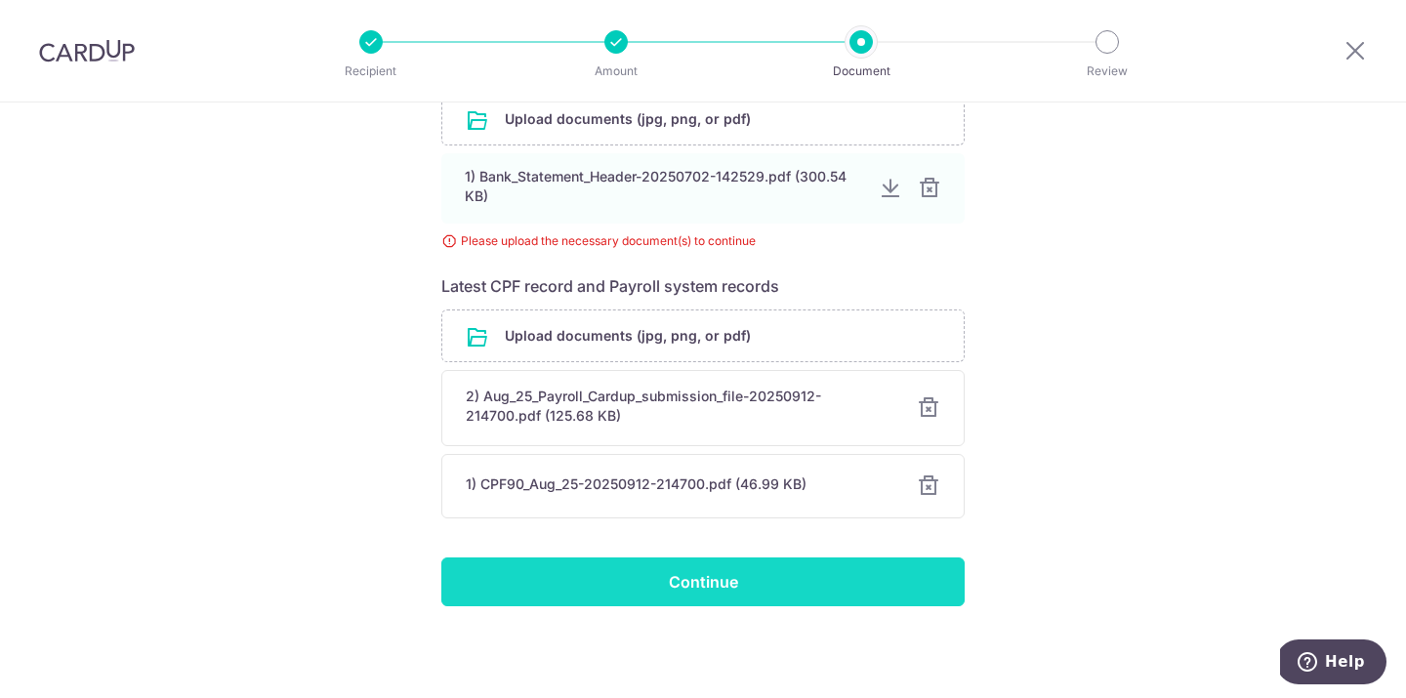
click at [822, 571] on input "Continue" at bounding box center [702, 581] width 523 height 49
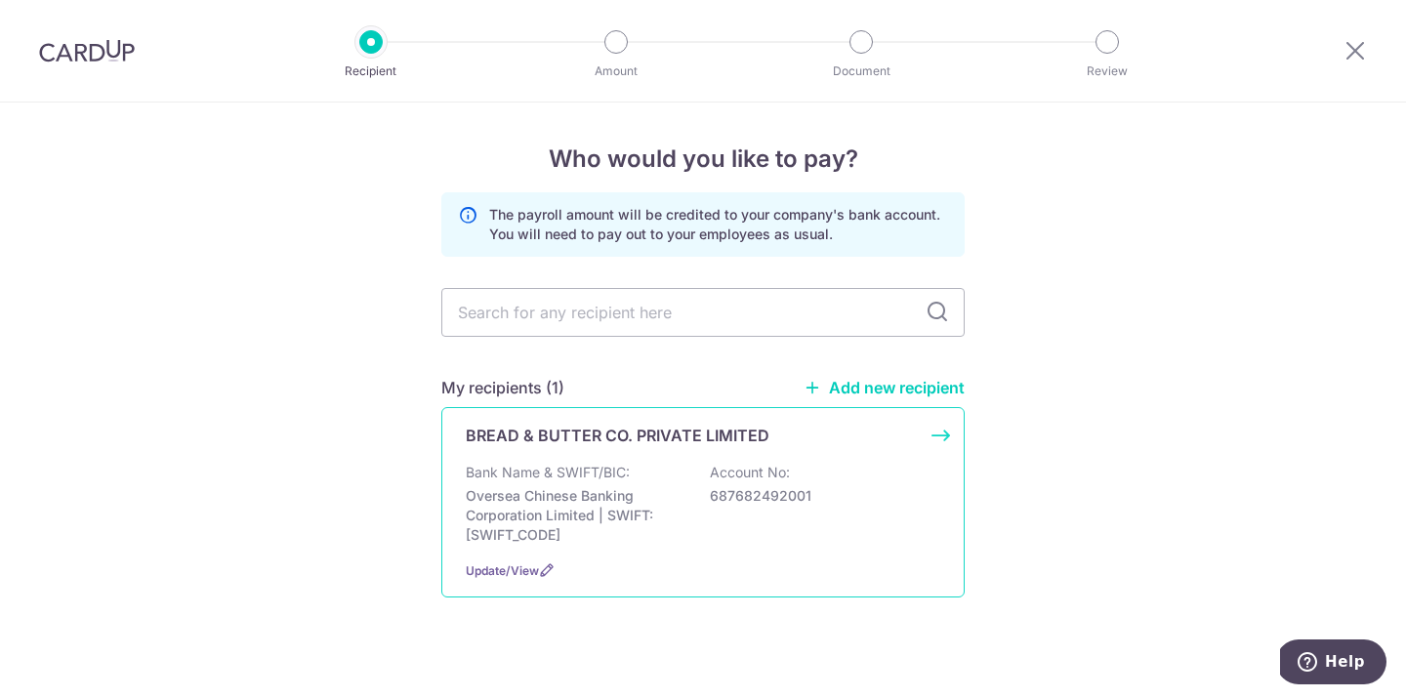
scroll to position [2, 0]
click at [799, 469] on div "Bank Name & SWIFT/BIC: Oversea Chinese Banking Corporation Limited | SWIFT: [SW…" at bounding box center [703, 502] width 474 height 82
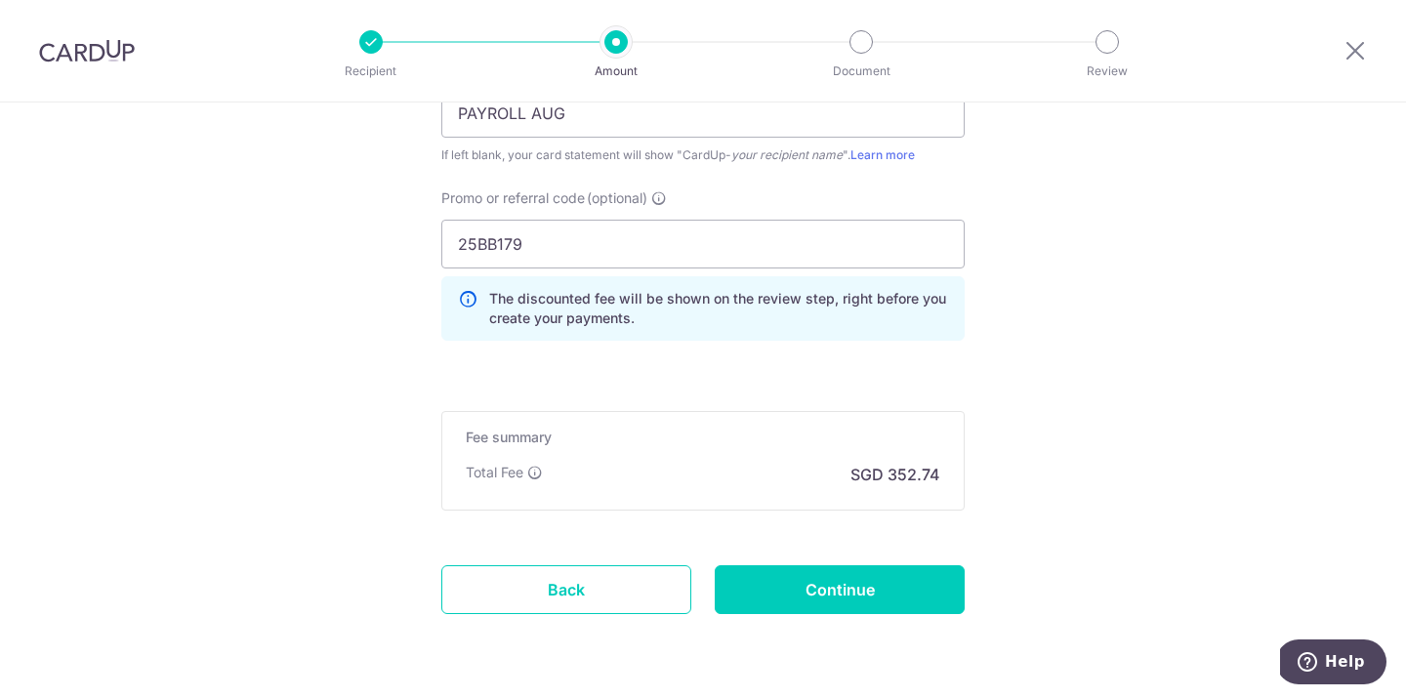
scroll to position [1449, 0]
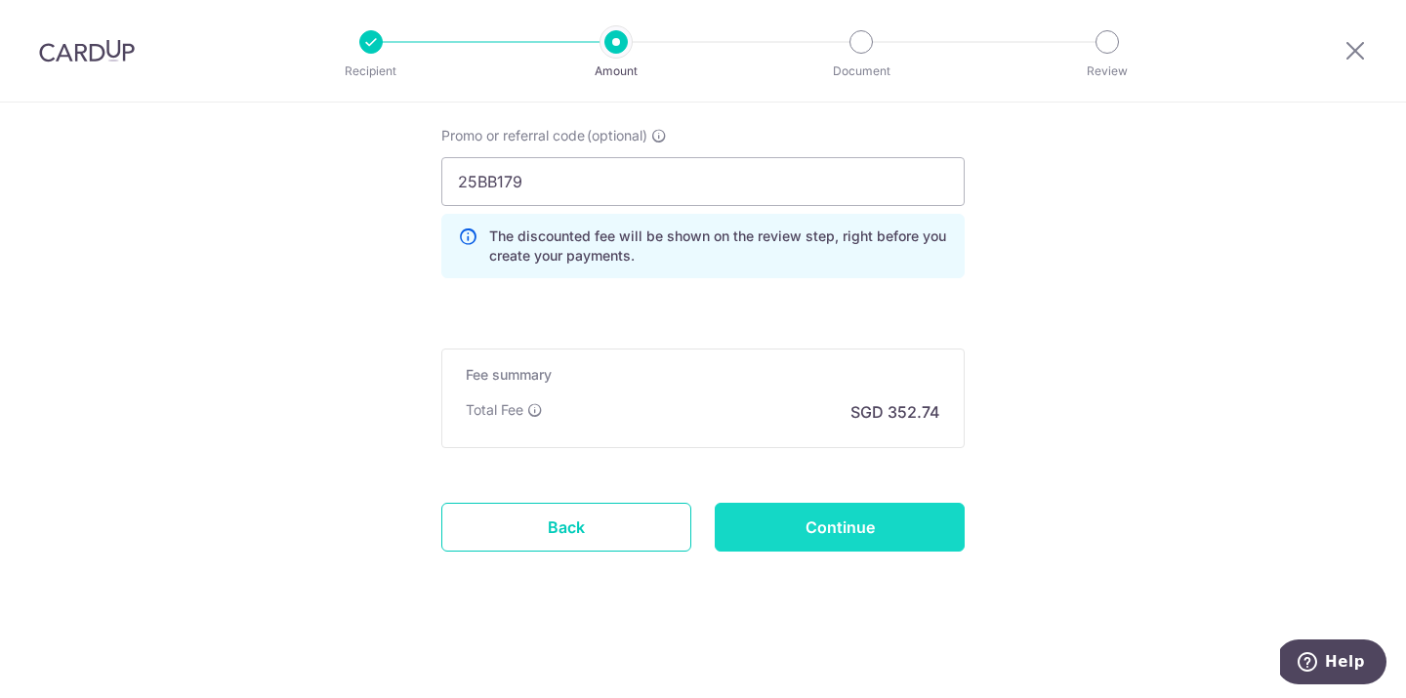
click at [908, 530] on input "Continue" at bounding box center [839, 527] width 250 height 49
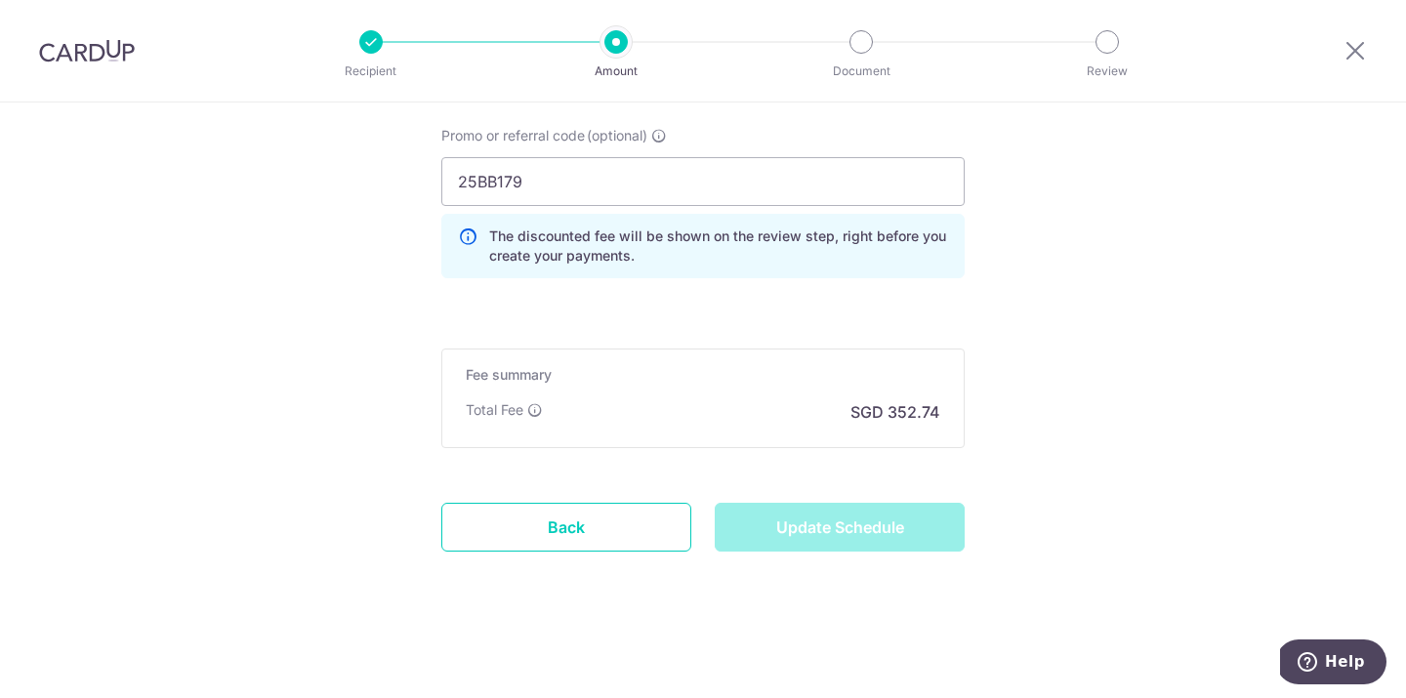
type input "Update Schedule"
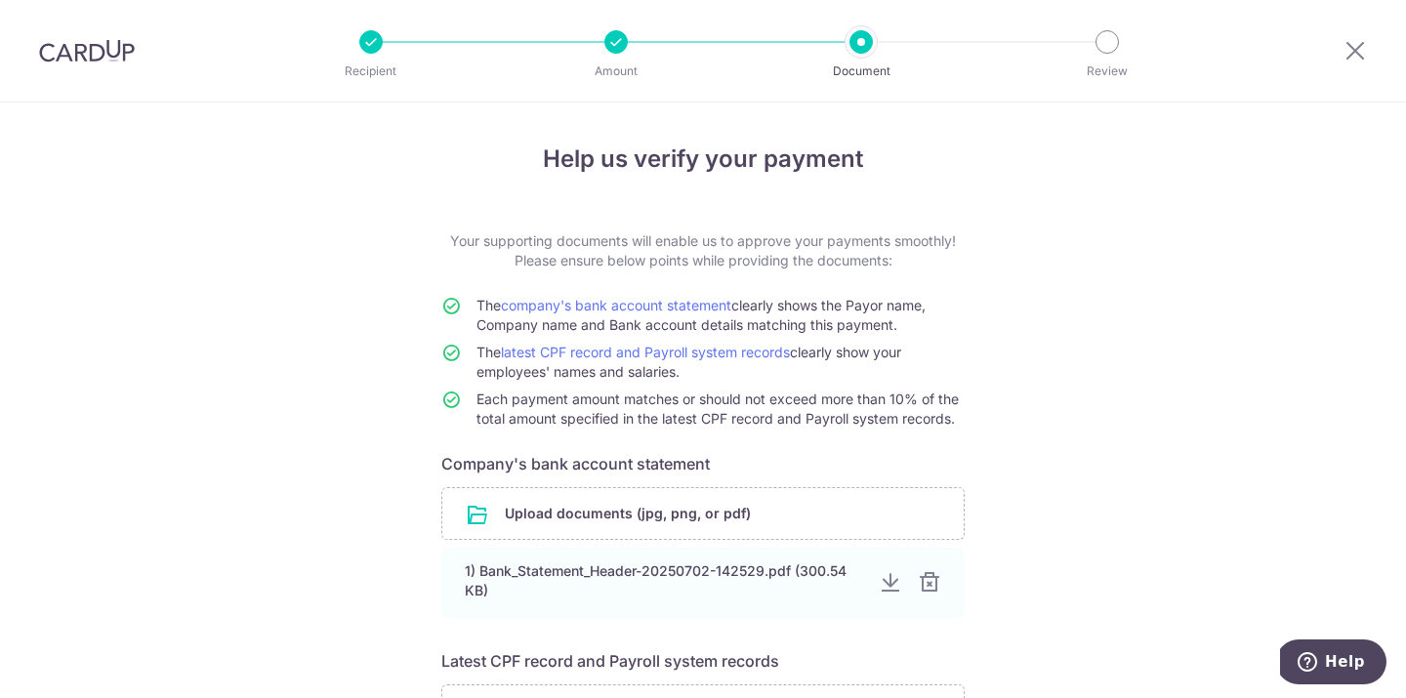
scroll to position [308, 0]
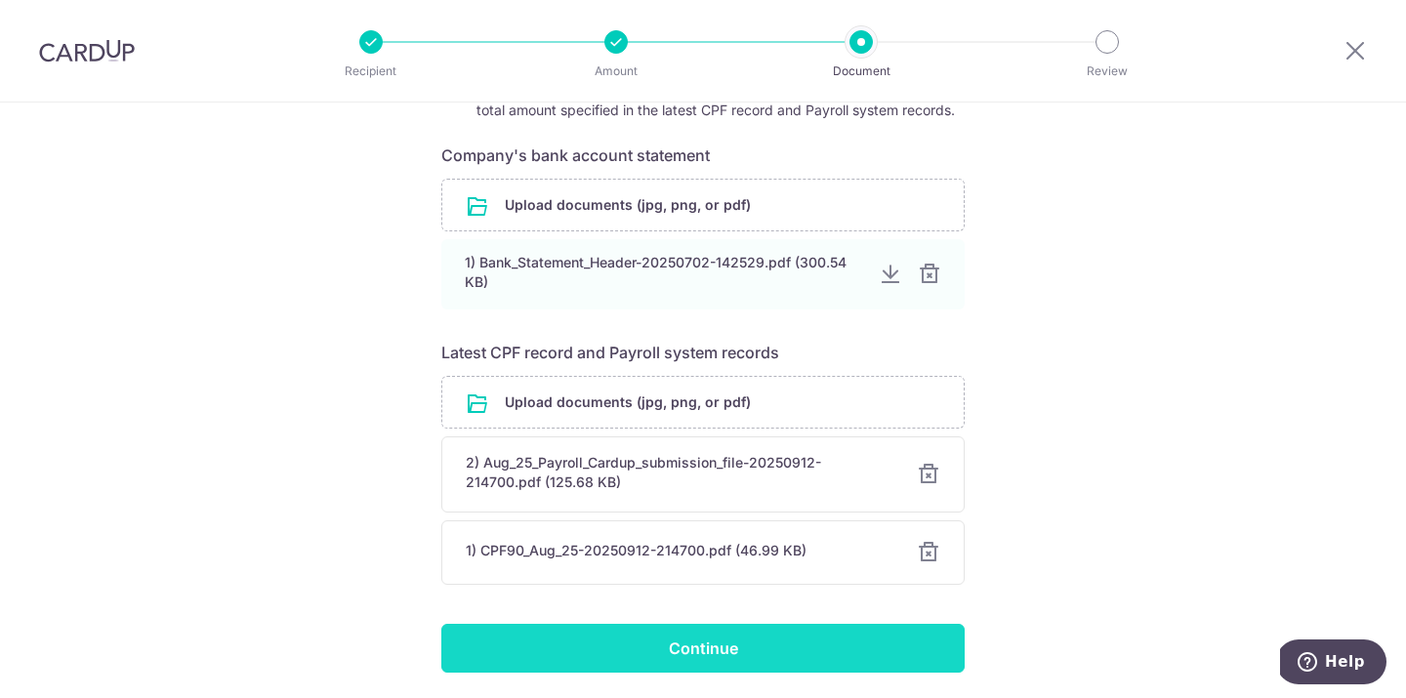
click at [834, 646] on input "Continue" at bounding box center [702, 648] width 523 height 49
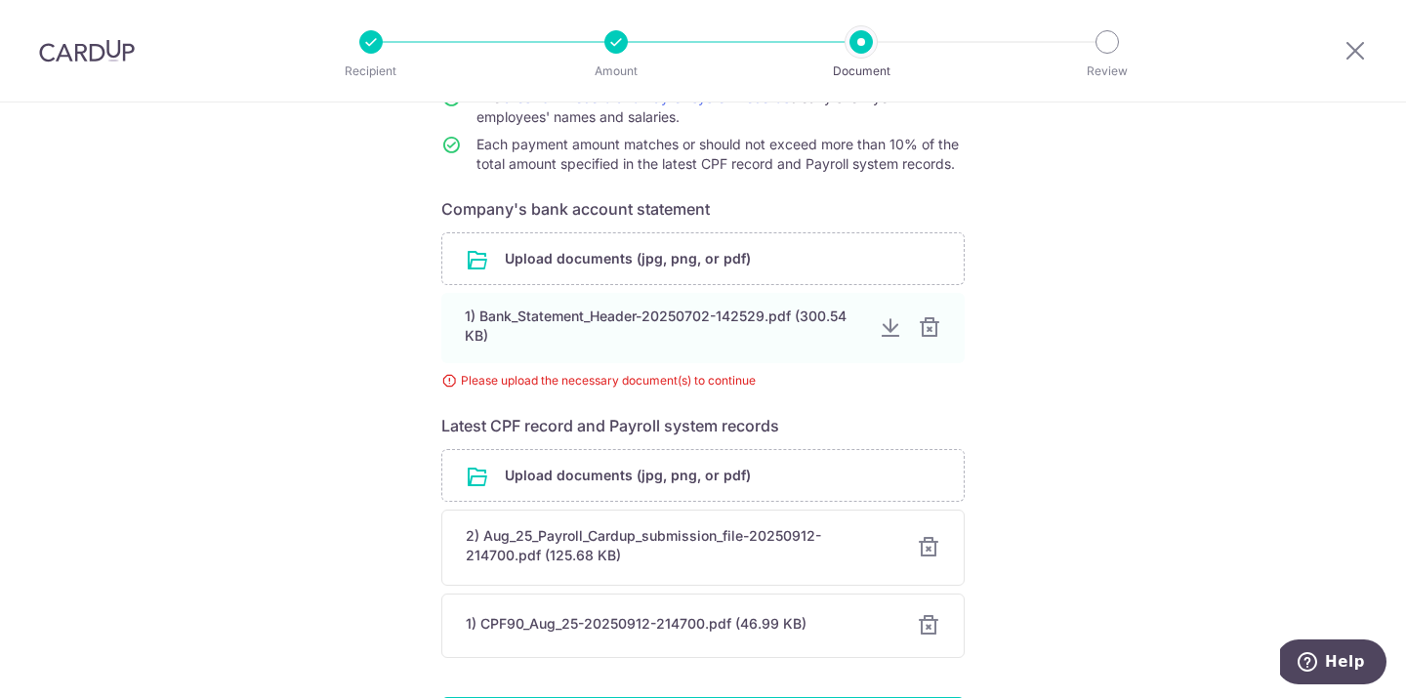
scroll to position [291, 0]
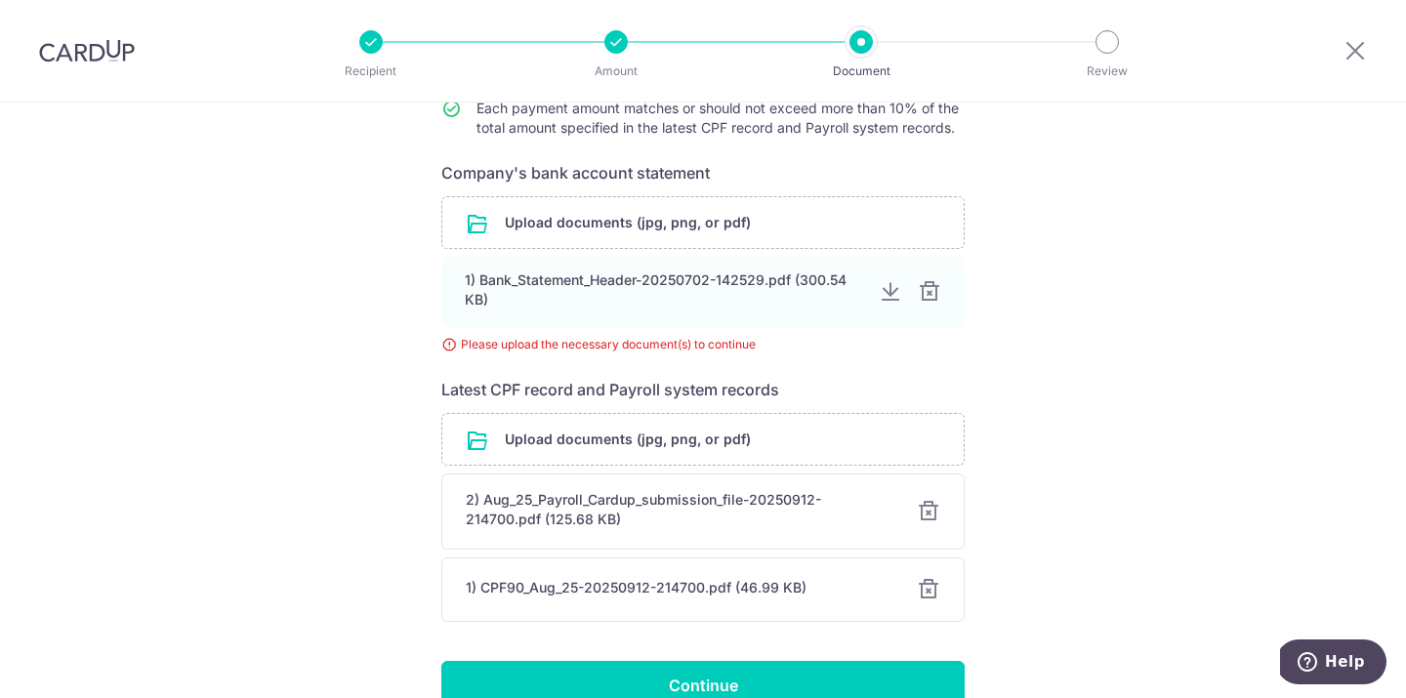
click at [928, 520] on div at bounding box center [928, 511] width 23 height 23
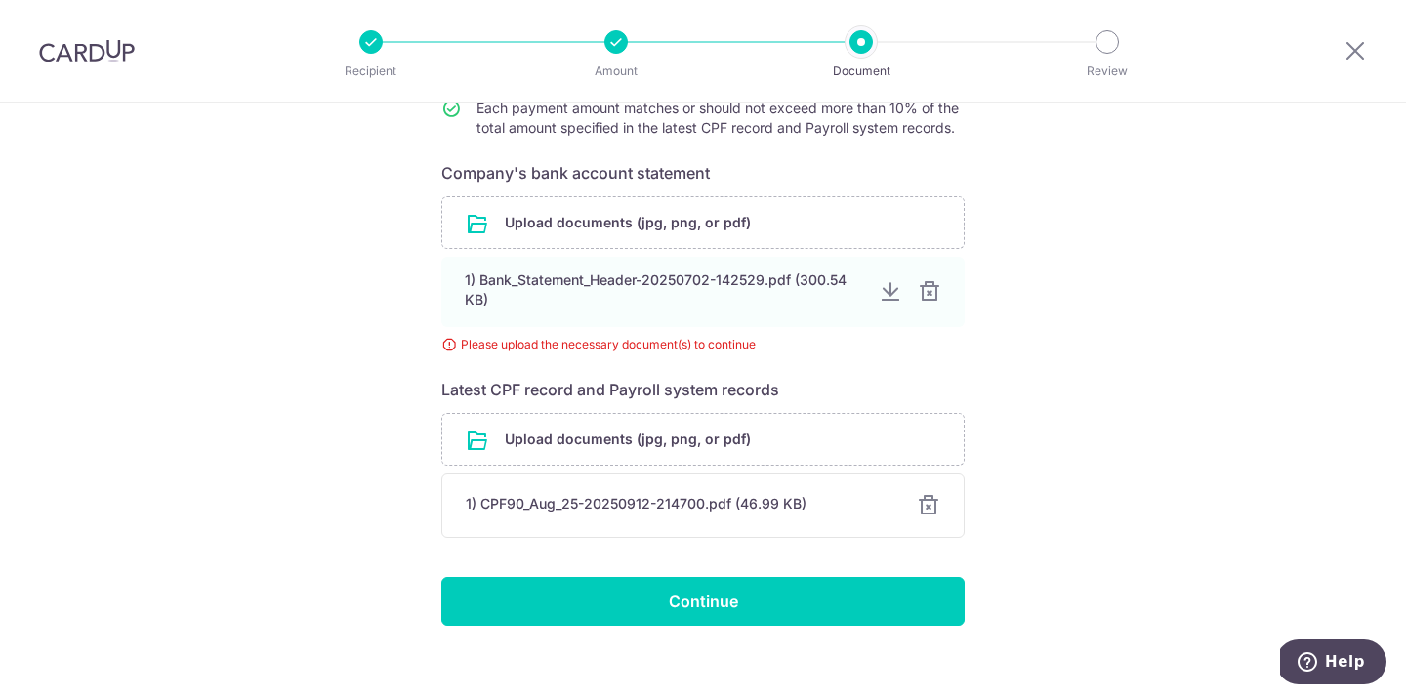
click at [935, 503] on div at bounding box center [928, 505] width 23 height 23
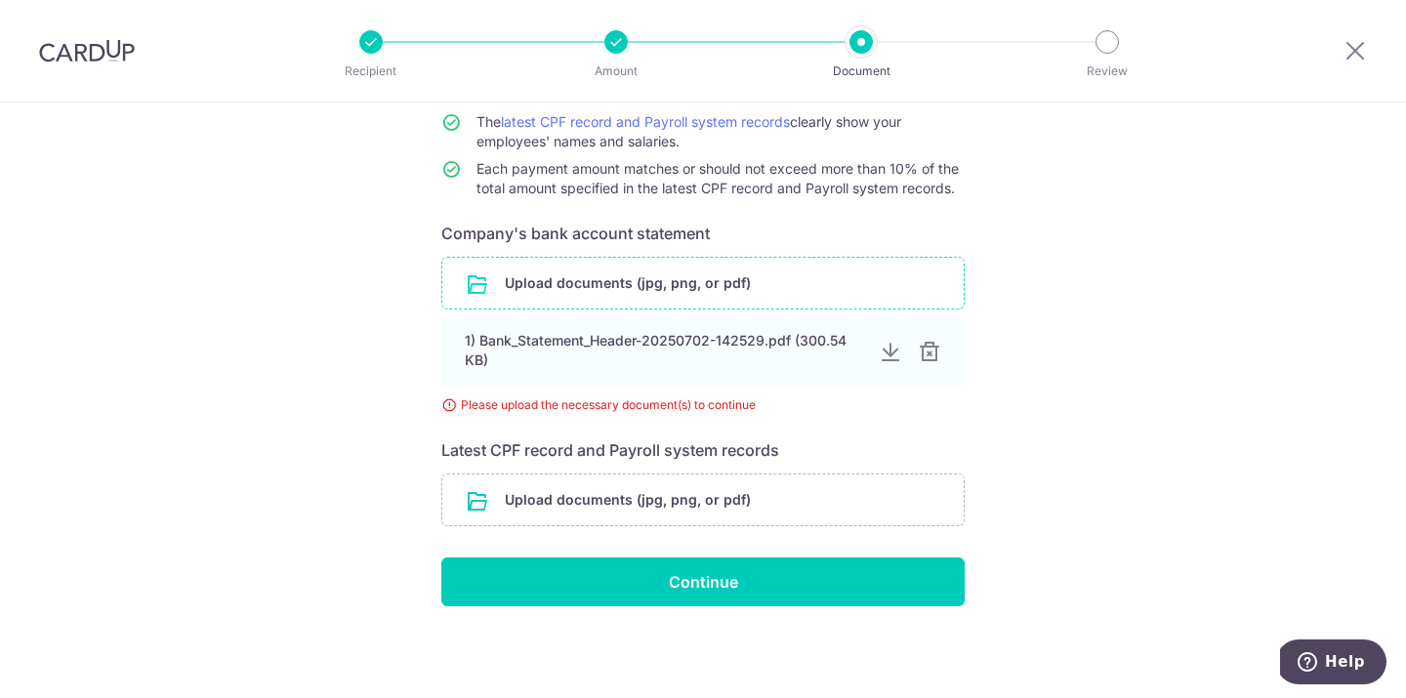
scroll to position [230, 0]
click at [757, 271] on input "file" at bounding box center [702, 283] width 521 height 51
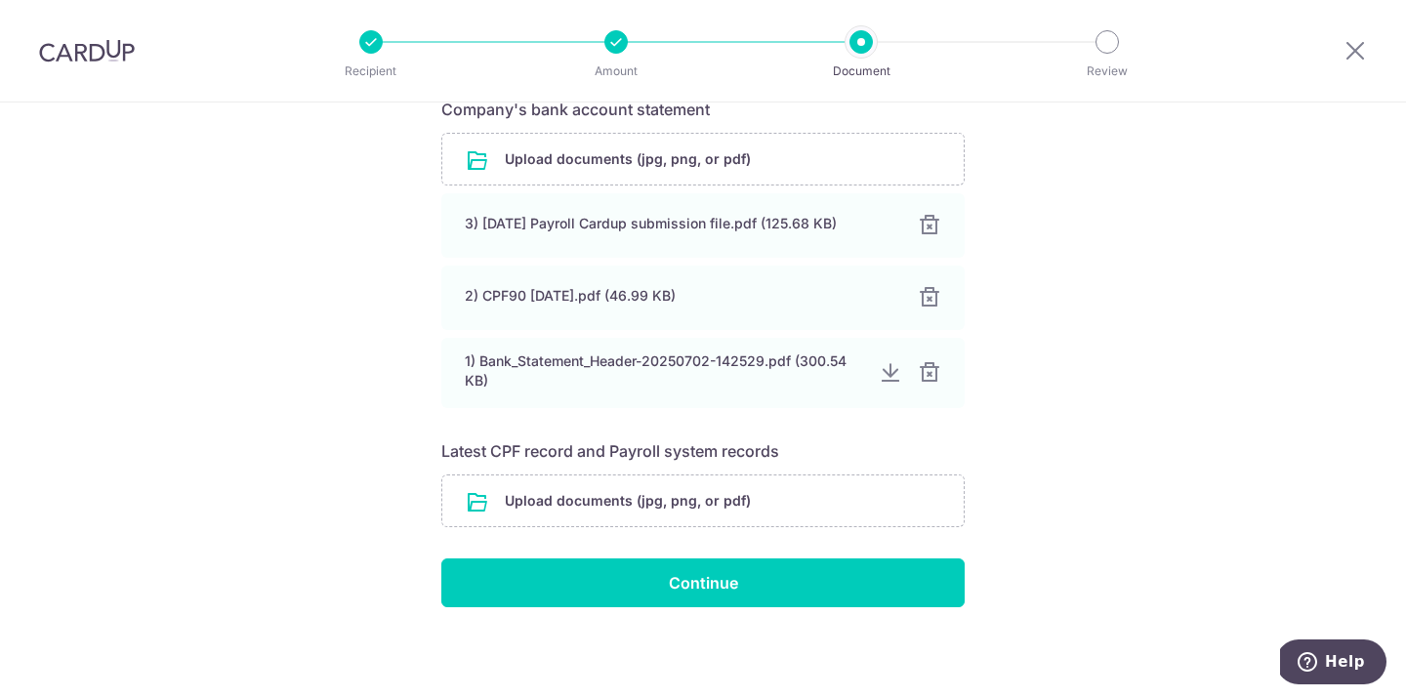
scroll to position [355, 0]
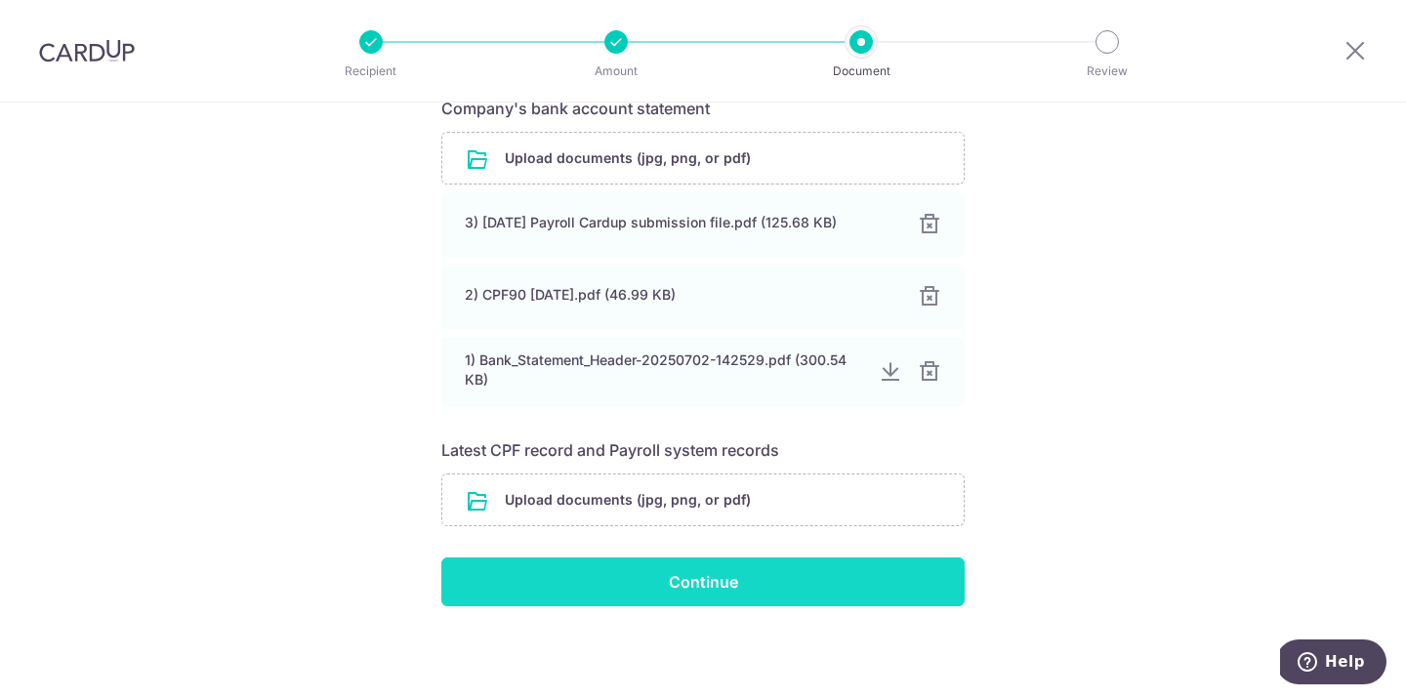
click at [849, 595] on input "Continue" at bounding box center [702, 581] width 523 height 49
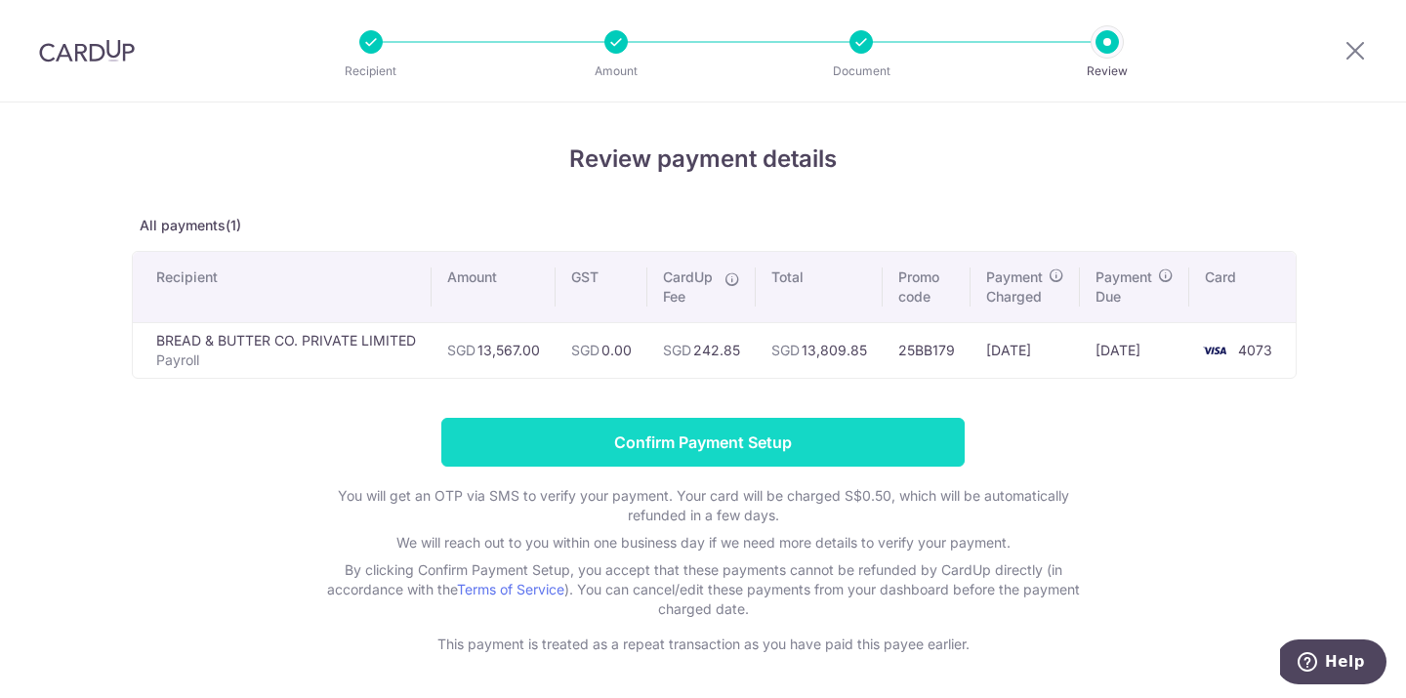
click at [764, 423] on input "Confirm Payment Setup" at bounding box center [702, 442] width 523 height 49
